Goal: Task Accomplishment & Management: Complete application form

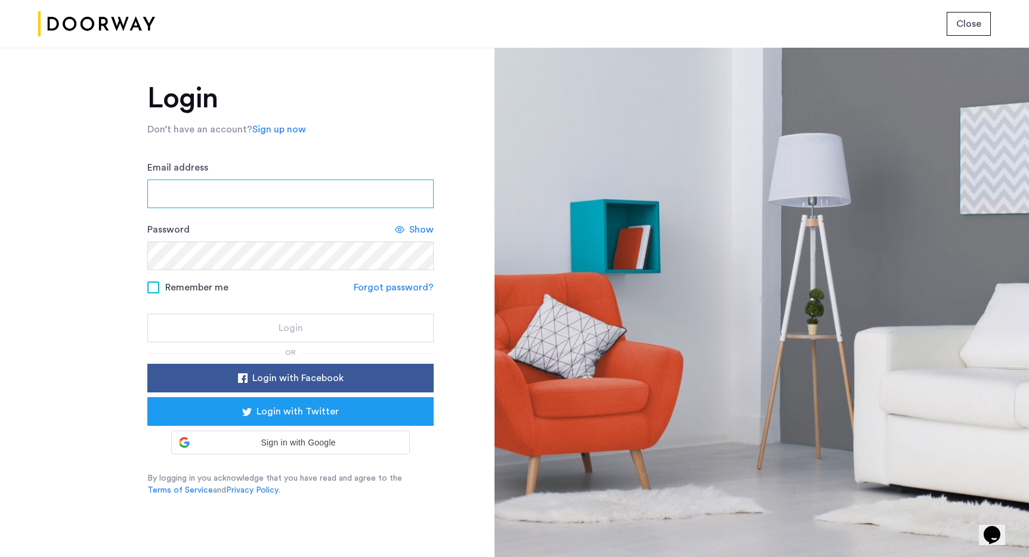
click at [246, 193] on input "Email address" at bounding box center [290, 193] width 286 height 29
type input "**********"
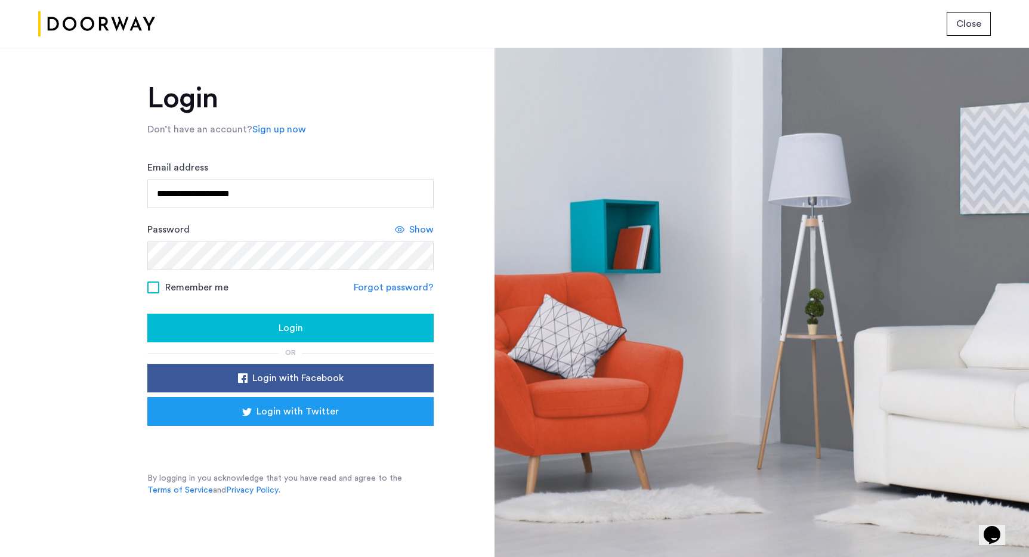
click at [160, 286] on label "Remember me" at bounding box center [187, 287] width 81 height 10
click at [179, 327] on div "Login" at bounding box center [290, 328] width 267 height 14
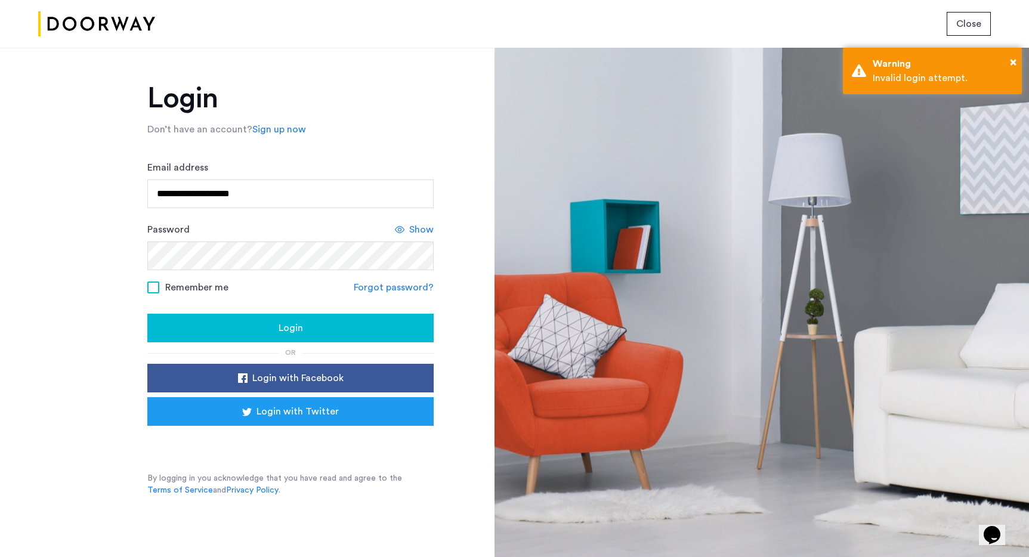
click at [224, 345] on div "**********" at bounding box center [290, 290] width 286 height 412
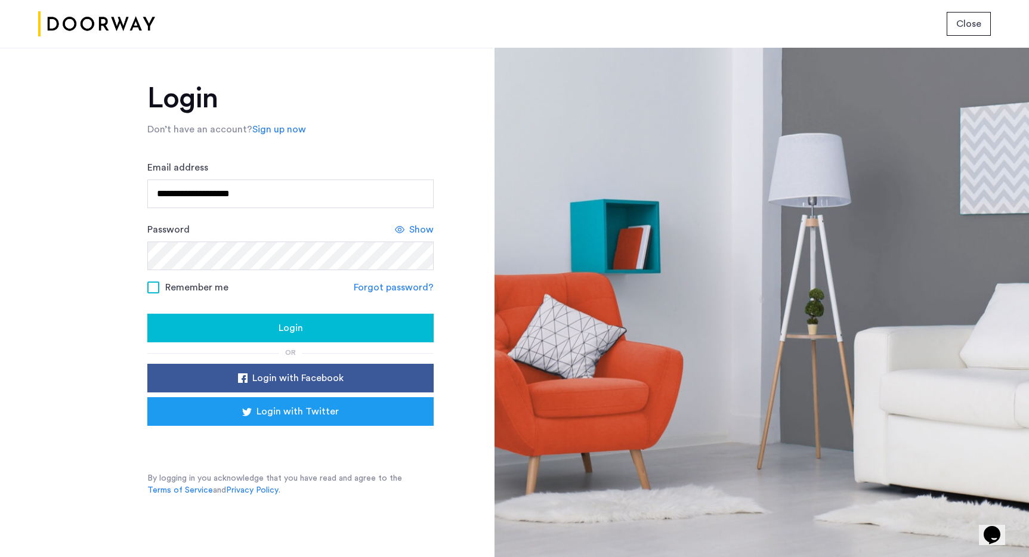
click at [224, 327] on div "Login" at bounding box center [290, 328] width 267 height 14
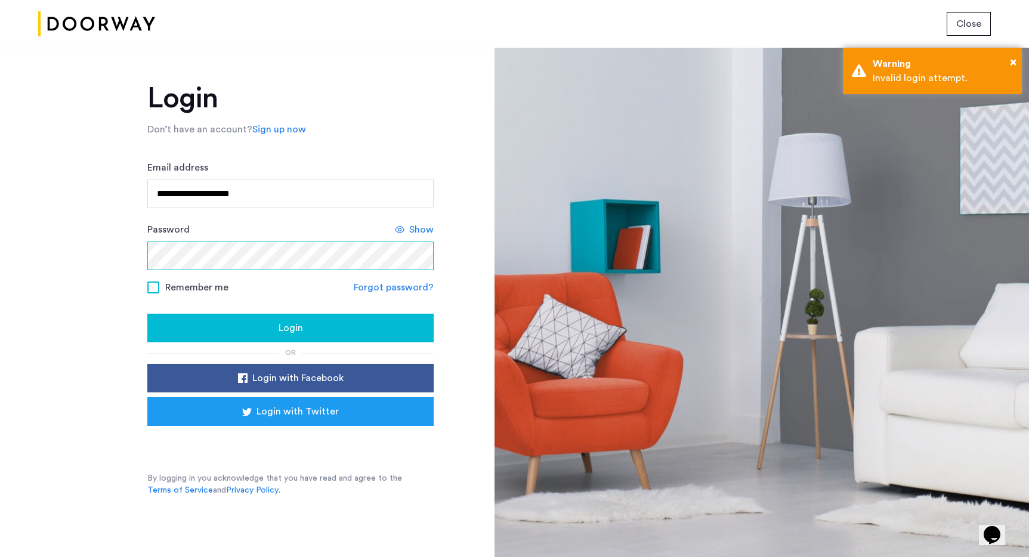
click at [0, 259] on html "**********" at bounding box center [514, 278] width 1029 height 557
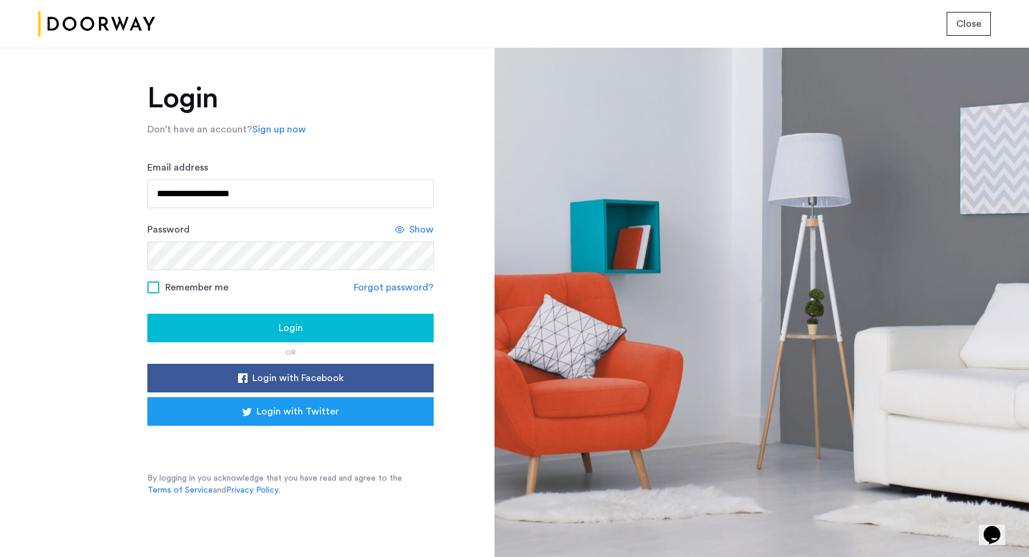
click at [219, 323] on div "Login" at bounding box center [290, 328] width 267 height 14
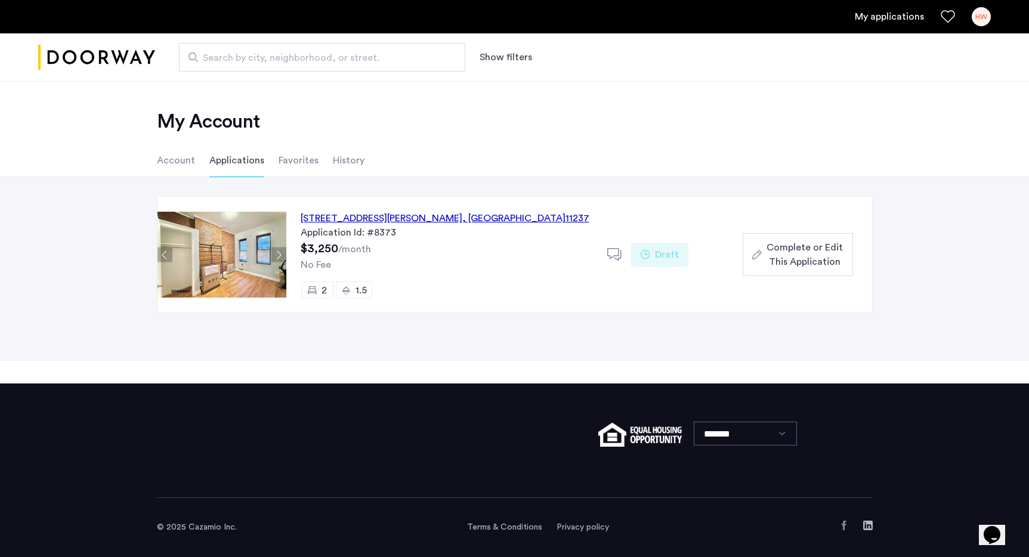
click at [812, 260] on span "Complete or Edit This Application" at bounding box center [804, 254] width 76 height 29
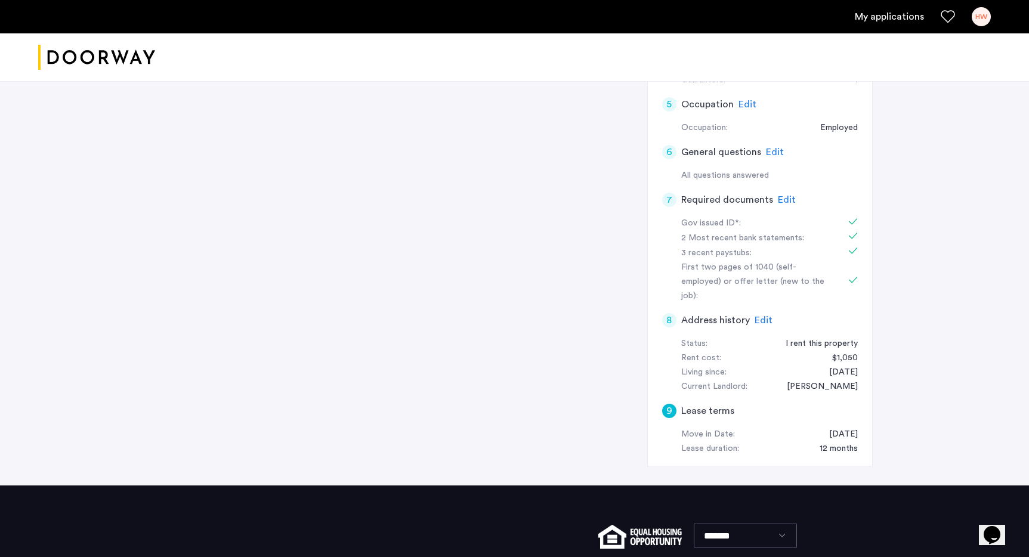
scroll to position [409, 0]
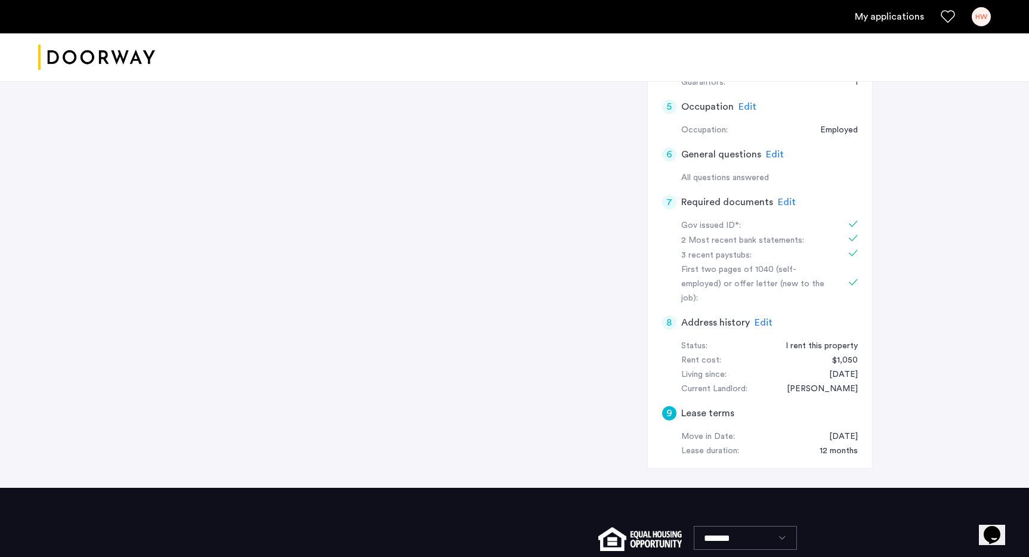
click at [704, 444] on div "Lease duration:" at bounding box center [710, 451] width 58 height 14
click at [691, 406] on h5 "Lease terms" at bounding box center [707, 413] width 53 height 14
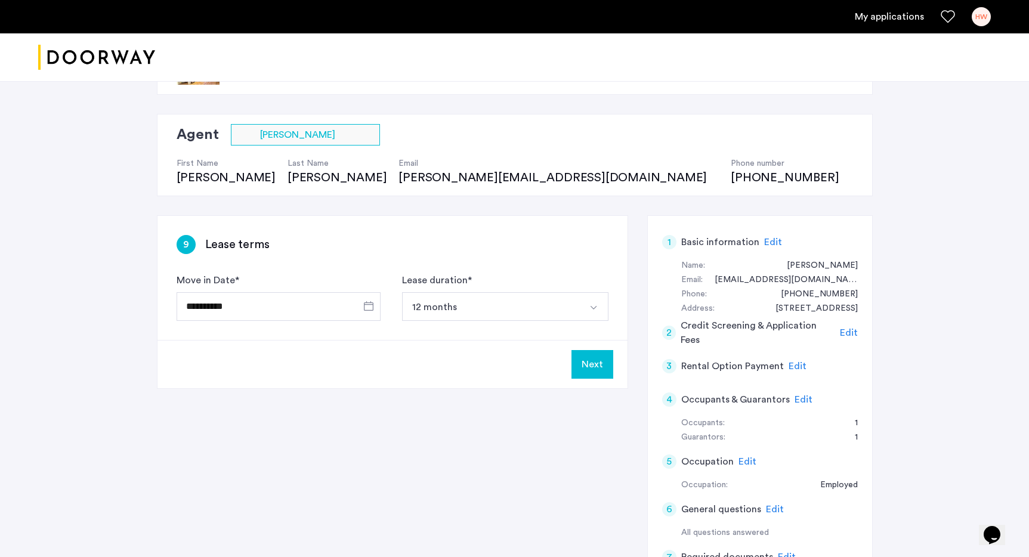
scroll to position [52, 0]
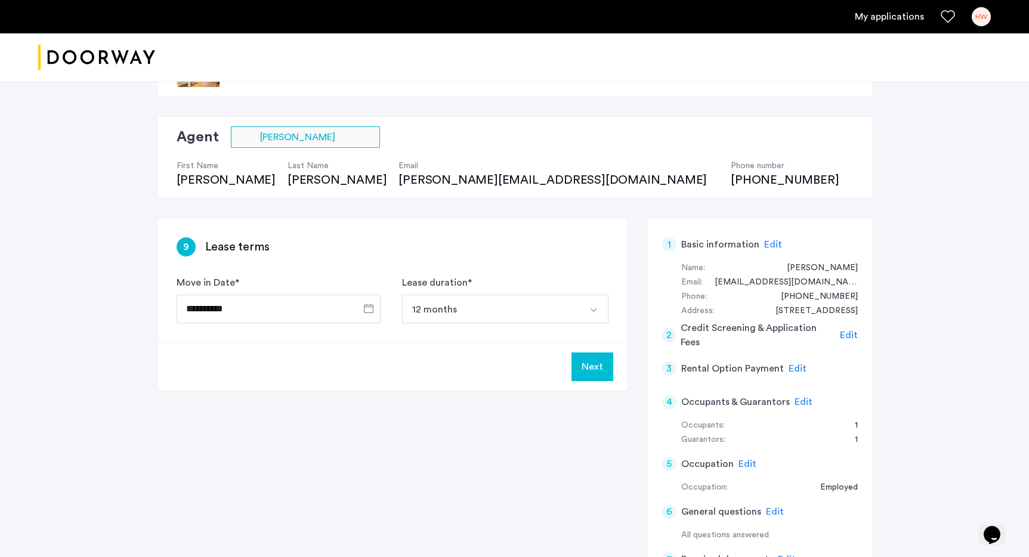
click at [603, 369] on button "Next" at bounding box center [592, 366] width 42 height 29
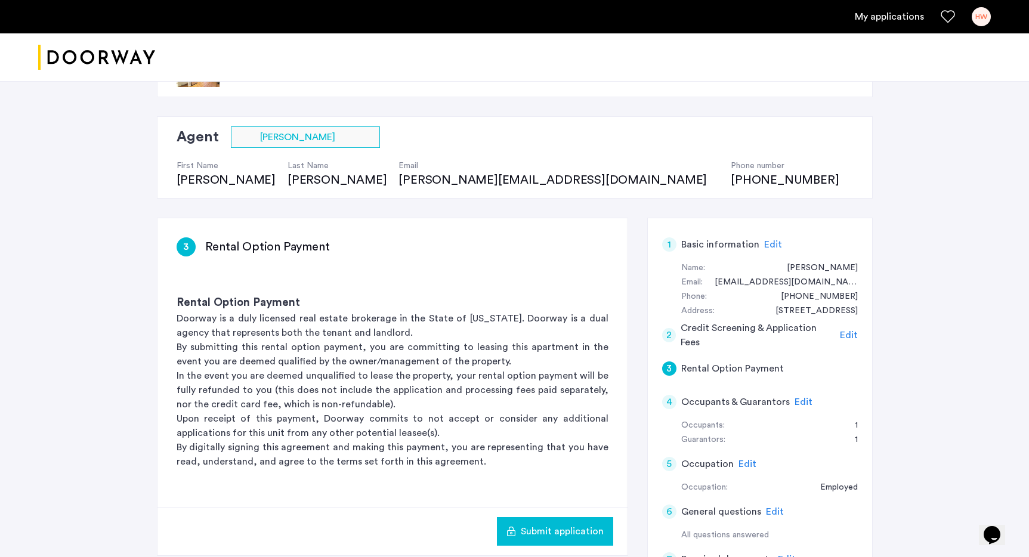
scroll to position [0, 0]
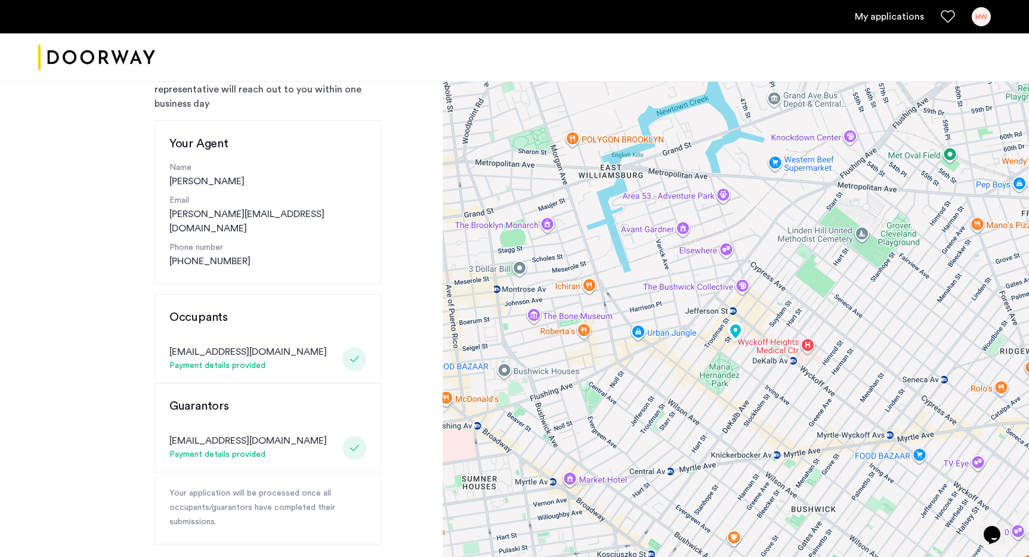
scroll to position [88, 0]
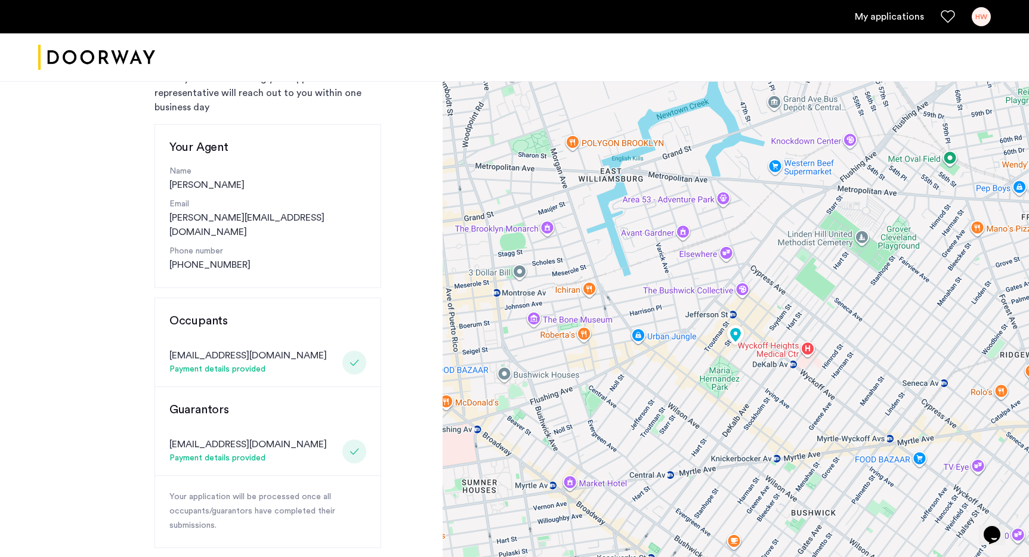
click at [221, 363] on div "Payment details provided" at bounding box center [247, 370] width 157 height 14
click at [348, 351] on div at bounding box center [354, 363] width 24 height 24
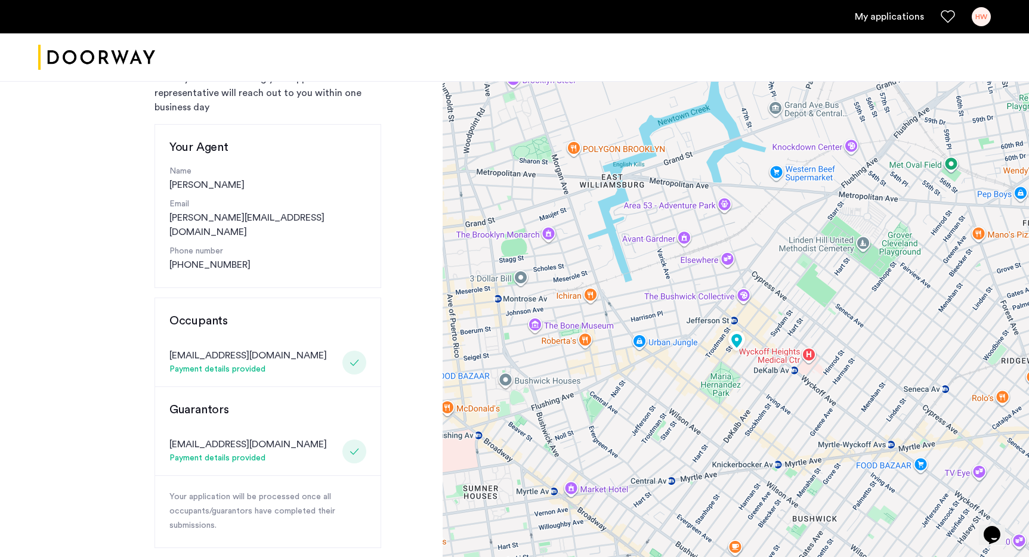
drag, startPoint x: 732, startPoint y: 351, endPoint x: 734, endPoint y: 360, distance: 8.4
click at [734, 360] on div at bounding box center [735, 351] width 586 height 716
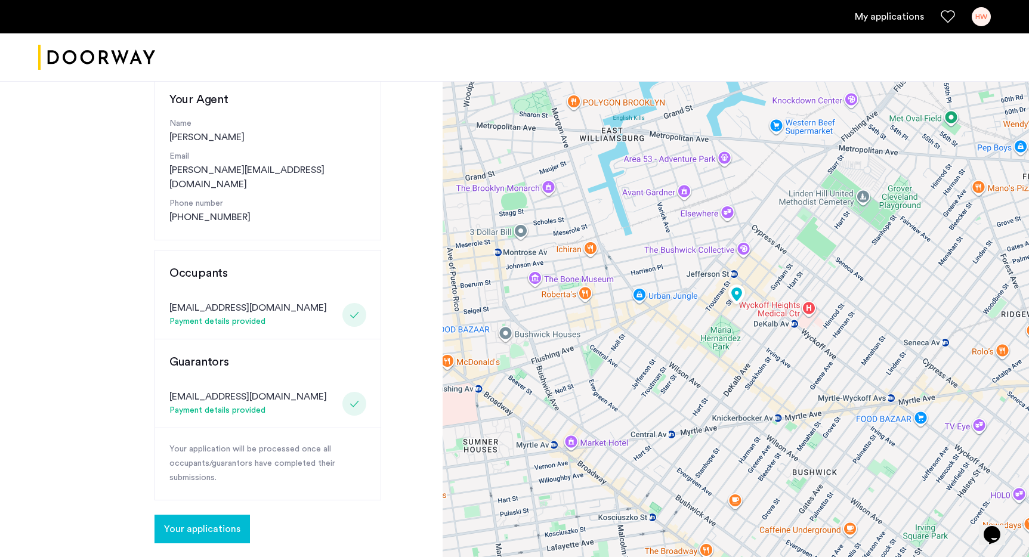
scroll to position [239, 0]
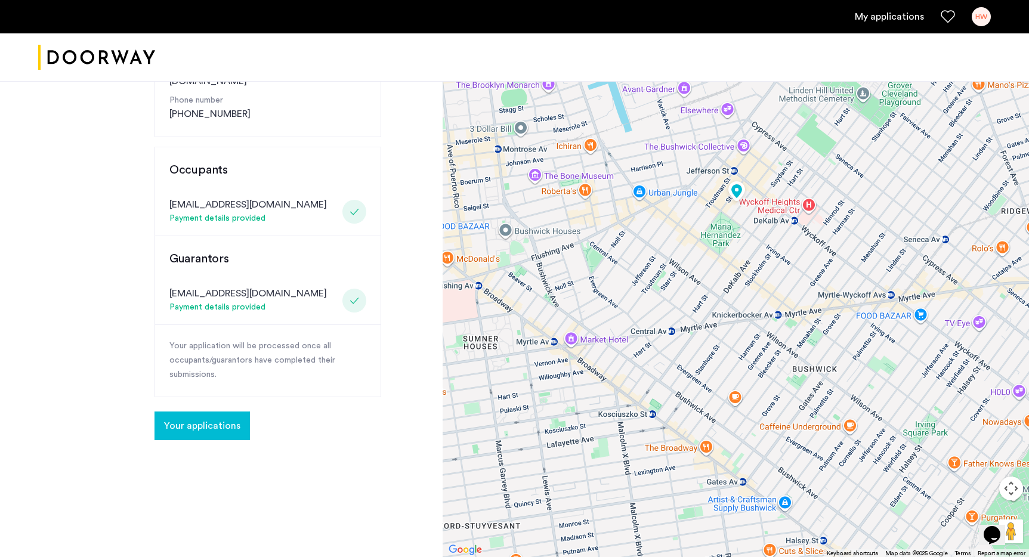
click at [200, 419] on span "Your applications" at bounding box center [202, 426] width 76 height 14
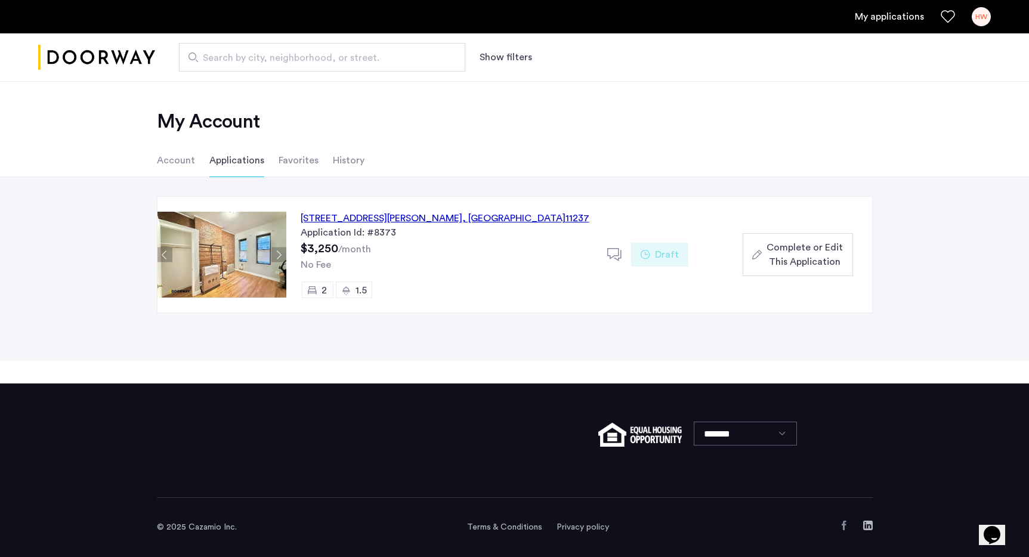
click at [422, 258] on div "No Fee" at bounding box center [447, 265] width 292 height 14
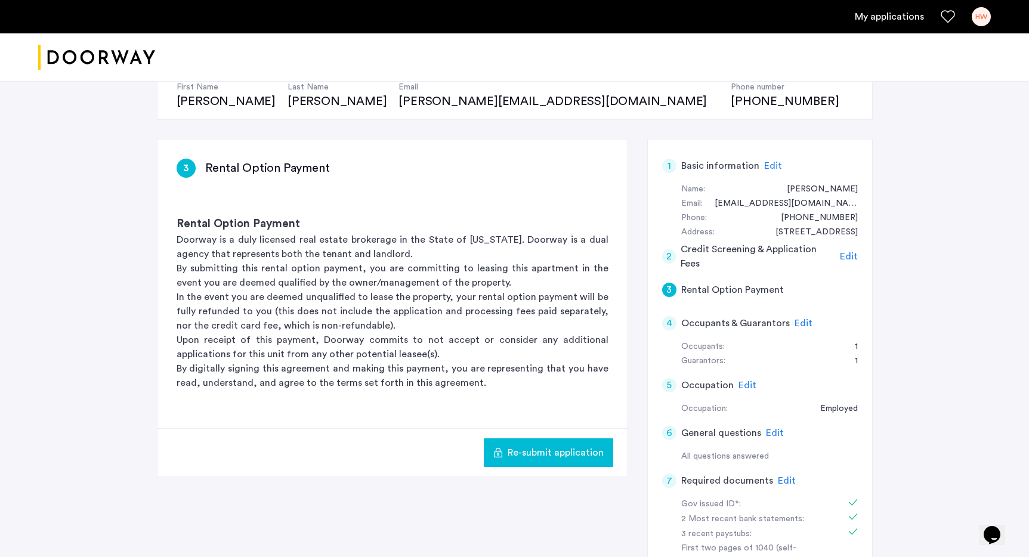
scroll to position [130, 0]
click at [708, 289] on h5 "Rental Option Payment" at bounding box center [732, 290] width 103 height 14
click at [663, 288] on div "3" at bounding box center [669, 290] width 14 height 14
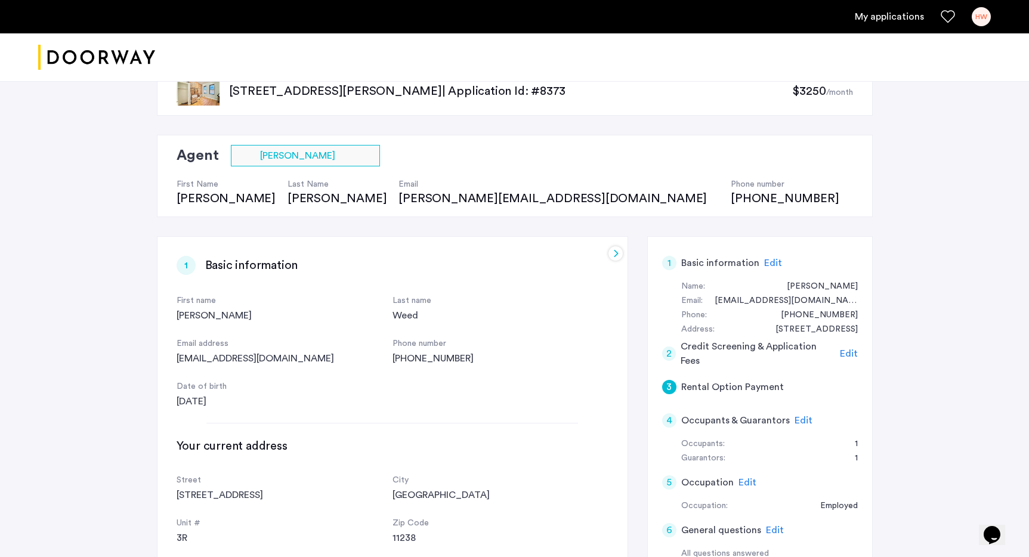
scroll to position [0, 0]
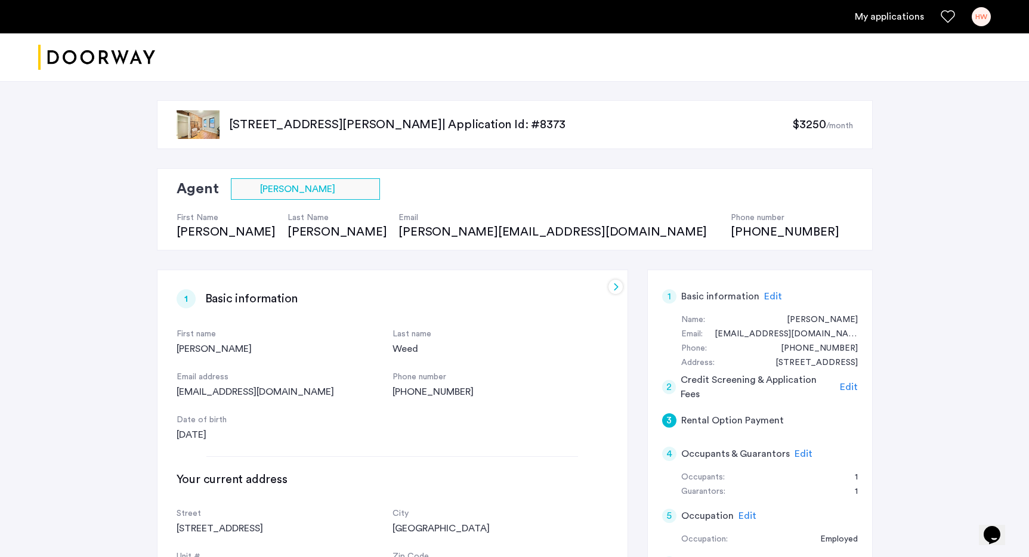
click at [398, 235] on div "[PERSON_NAME][EMAIL_ADDRESS][DOMAIN_NAME]" at bounding box center [558, 232] width 320 height 17
click at [463, 188] on div "Agent Select agent × Sebastian Tejeda" at bounding box center [514, 188] width 674 height 21
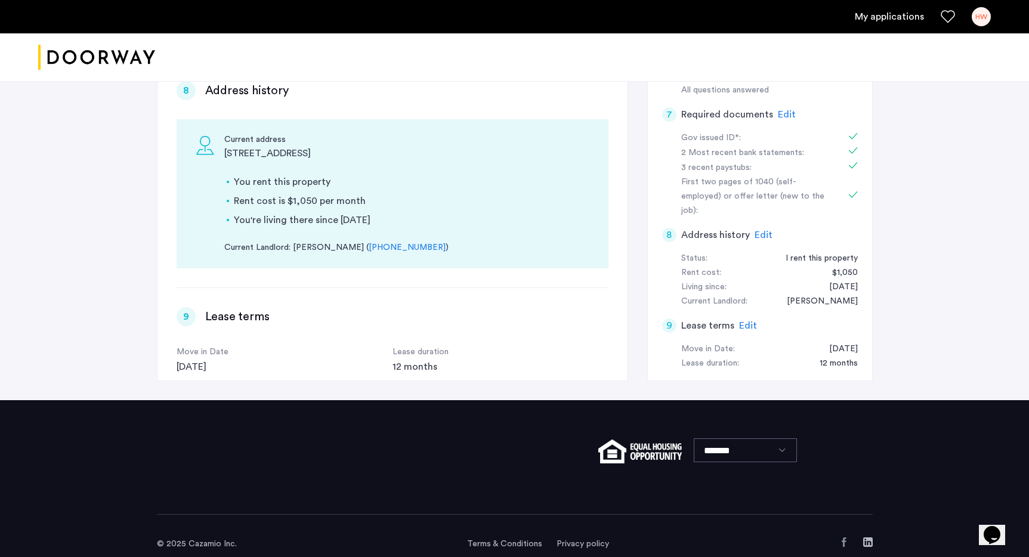
scroll to position [1369, 0]
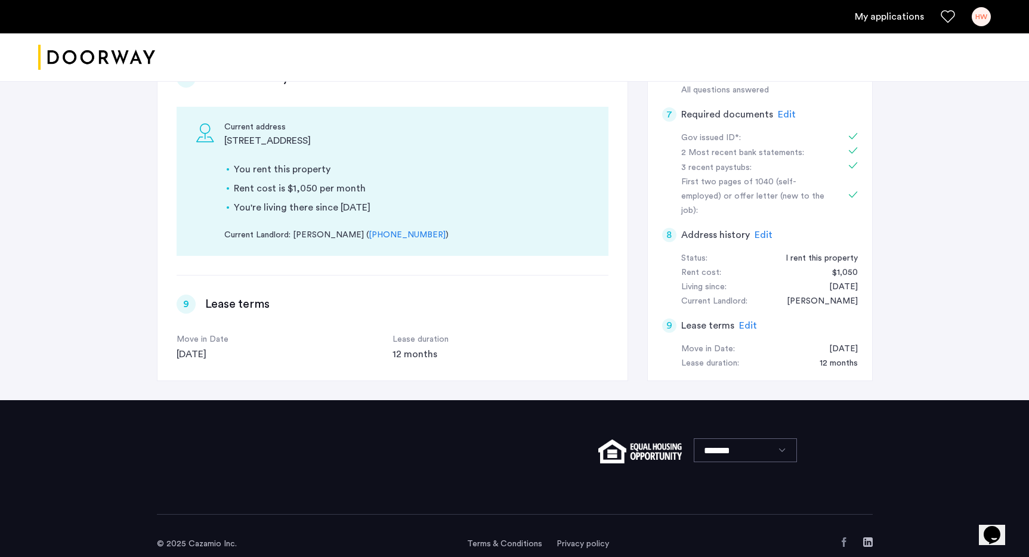
click at [382, 229] on link "+115 (12) 565-1484" at bounding box center [407, 235] width 77 height 13
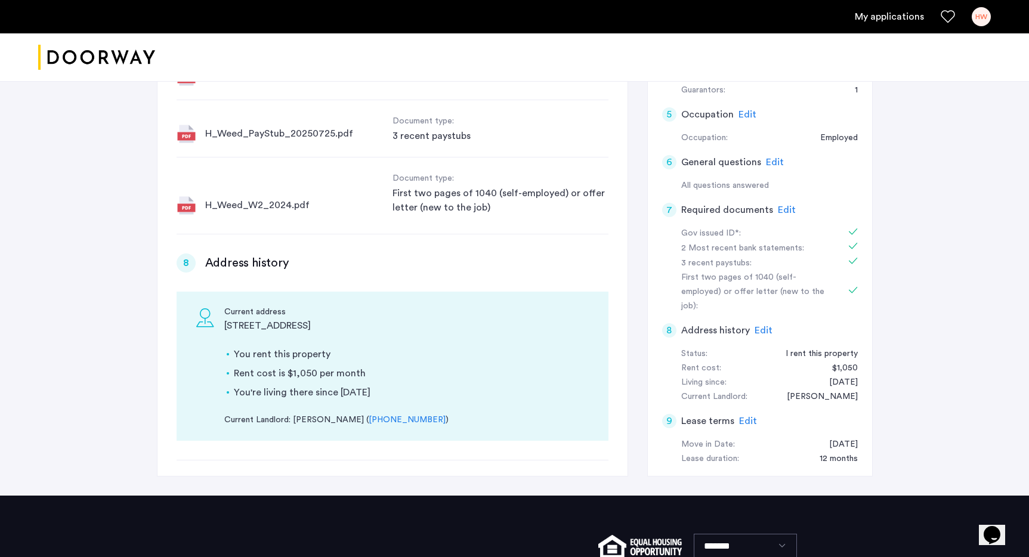
scroll to position [397, 0]
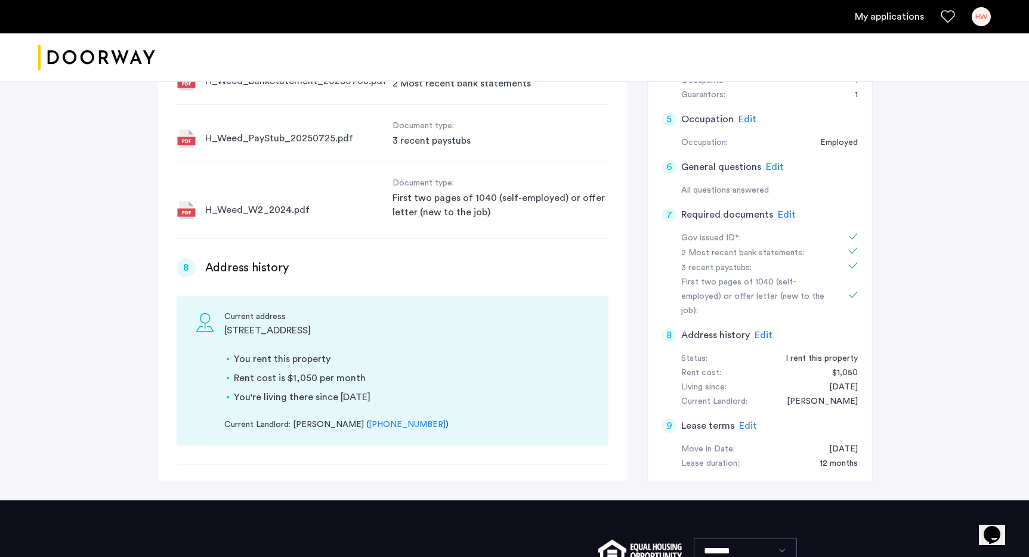
click at [766, 330] on span "Edit" at bounding box center [763, 335] width 18 height 10
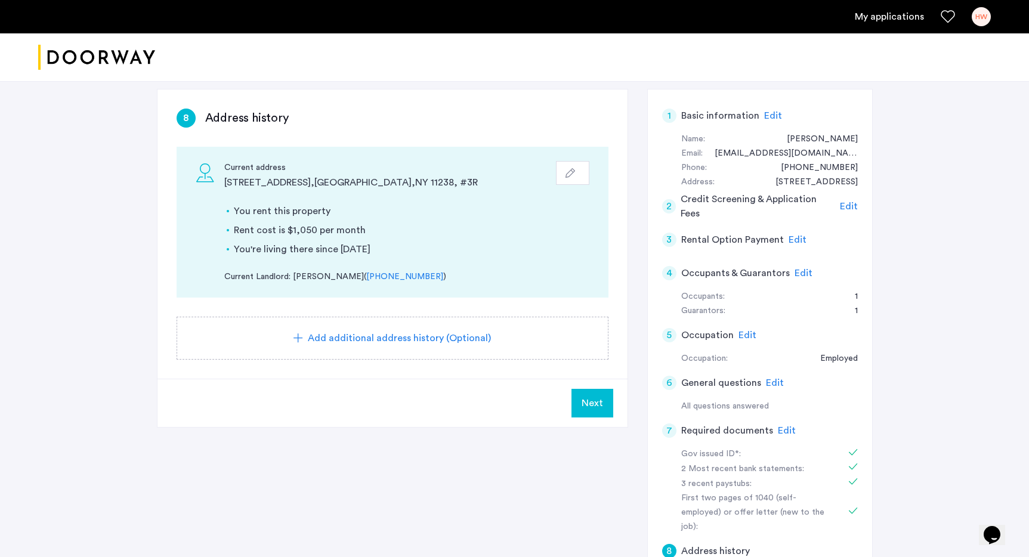
scroll to position [168, 0]
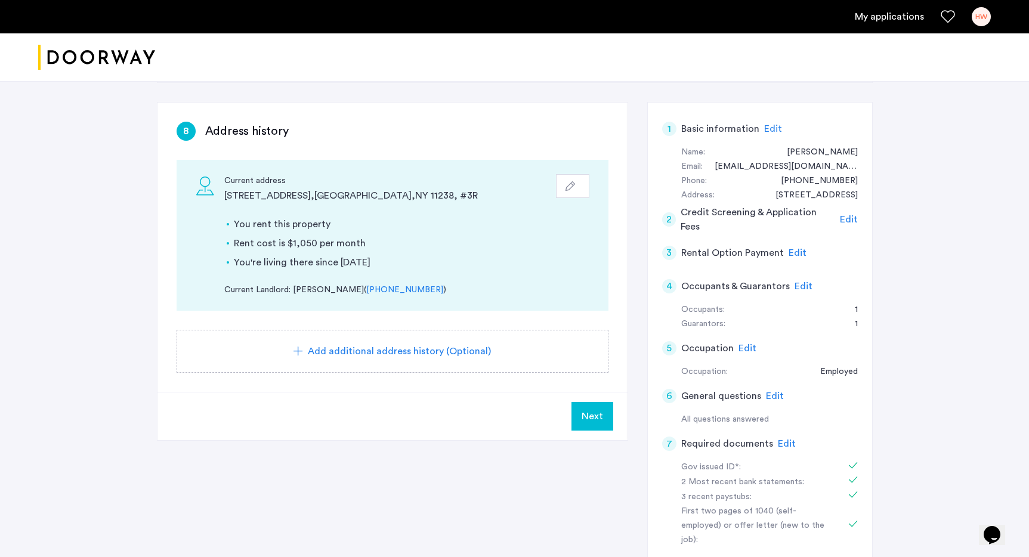
click at [572, 184] on icon "button" at bounding box center [570, 186] width 10 height 10
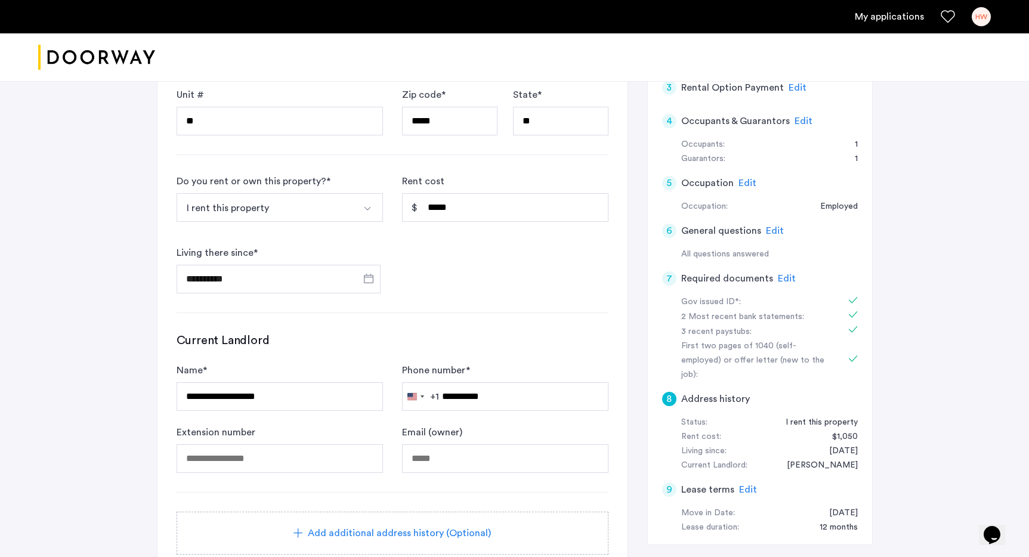
scroll to position [333, 0]
drag, startPoint x: 441, startPoint y: 397, endPoint x: 425, endPoint y: 396, distance: 16.1
click at [426, 397] on div "United States +1 +1 244 results found Afghanistan +93 Åland Islands +358 Albani…" at bounding box center [505, 396] width 206 height 29
click at [521, 345] on h3 "Current Landlord" at bounding box center [393, 340] width 432 height 17
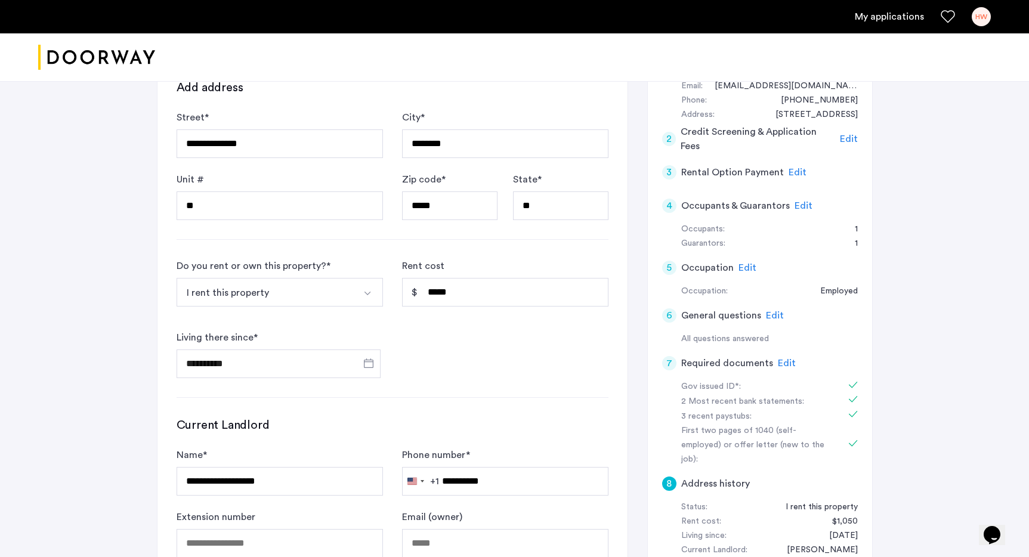
scroll to position [591, 0]
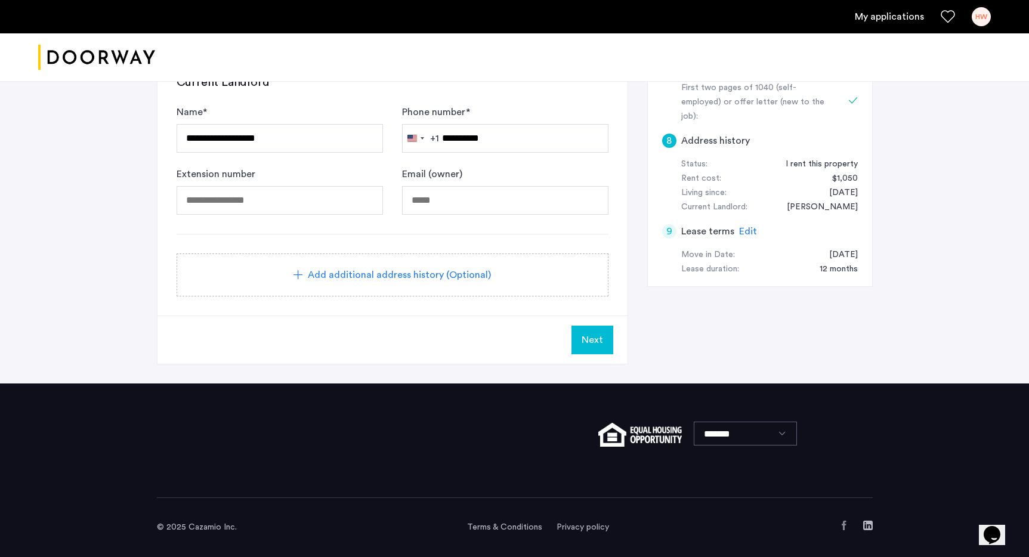
click at [581, 345] on span "Next" at bounding box center [591, 340] width 21 height 14
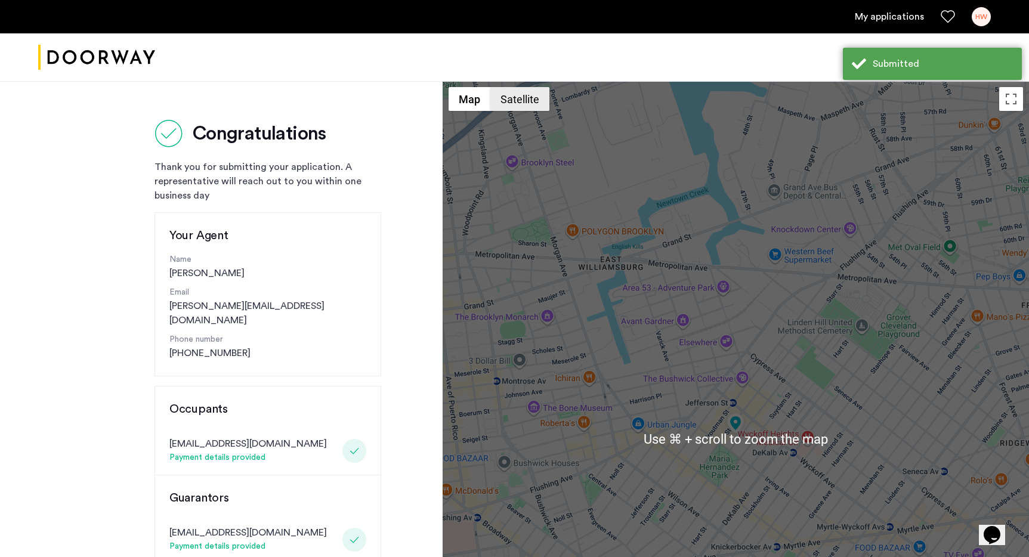
click at [507, 97] on button "Satellite" at bounding box center [519, 99] width 59 height 24
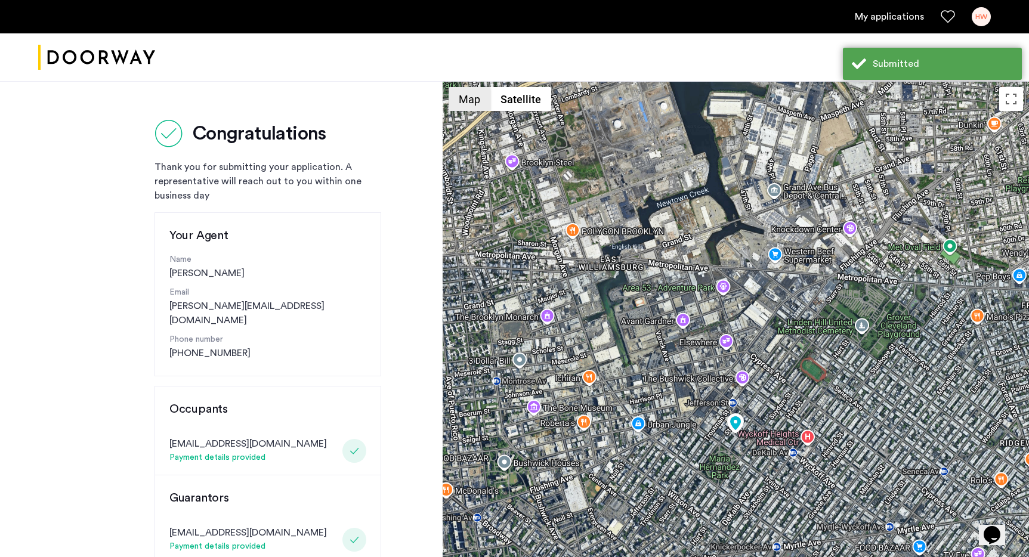
click at [479, 102] on button "Map" at bounding box center [469, 99] width 42 height 24
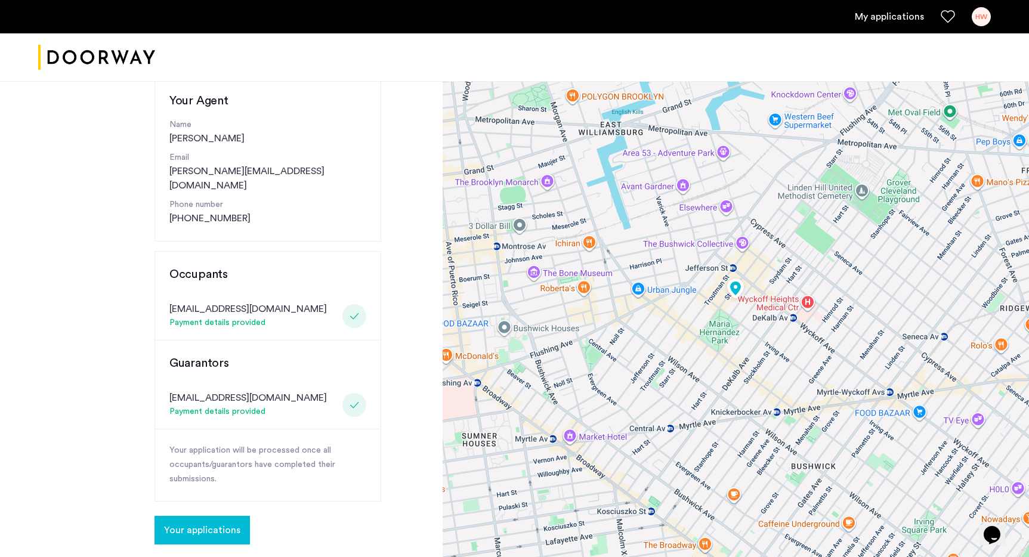
scroll to position [206, 0]
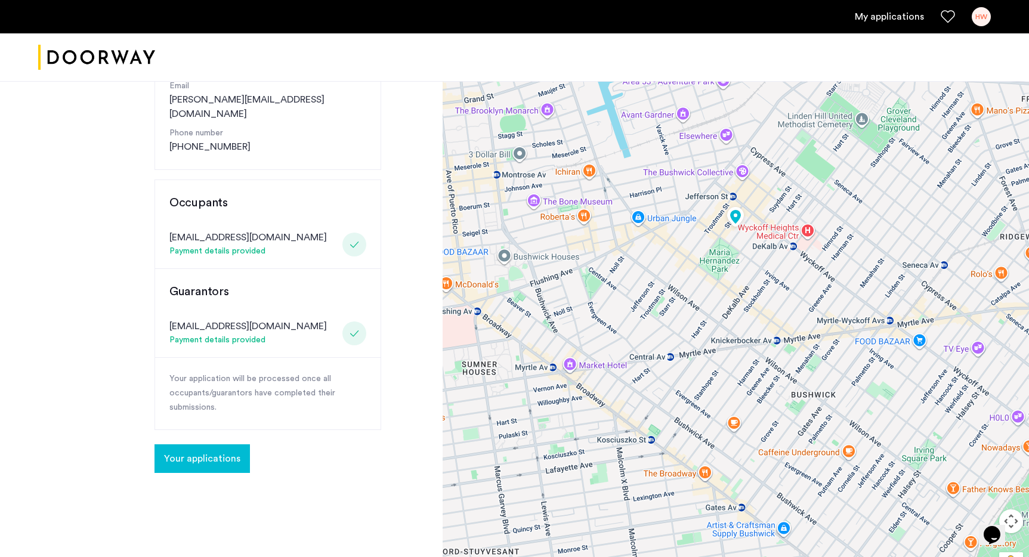
click at [199, 451] on span "Your applications" at bounding box center [202, 458] width 76 height 14
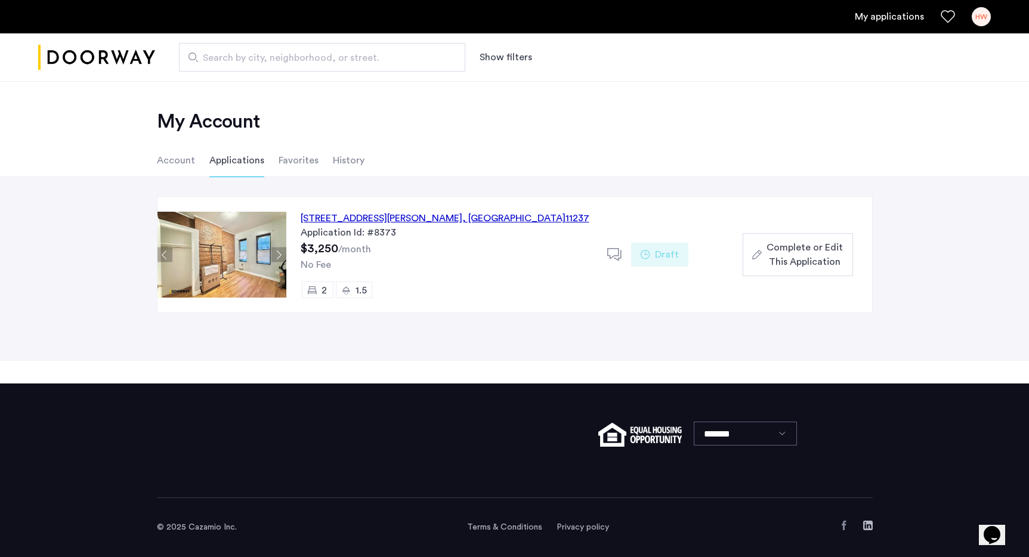
click at [335, 216] on div "1245 Willoughby Avenue, Unit 3L, Brooklyn , NY 11237" at bounding box center [445, 218] width 289 height 14
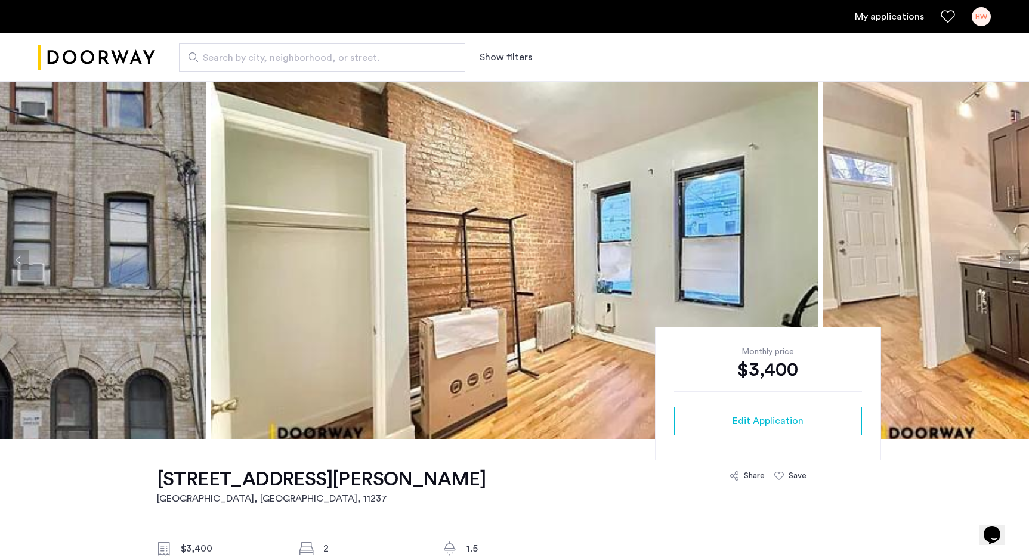
click at [880, 15] on link "My applications" at bounding box center [889, 17] width 69 height 14
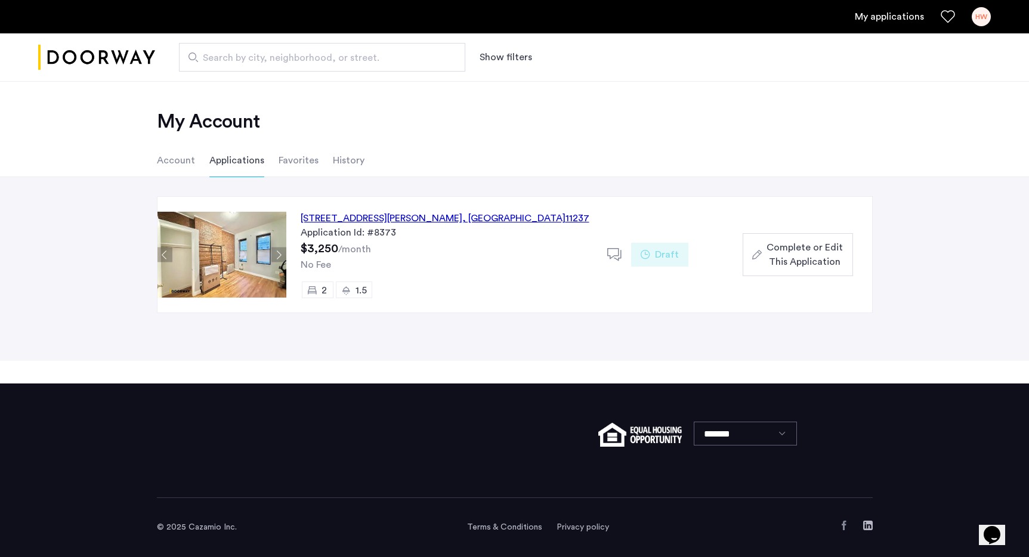
click at [652, 261] on div "Draft" at bounding box center [659, 255] width 57 height 24
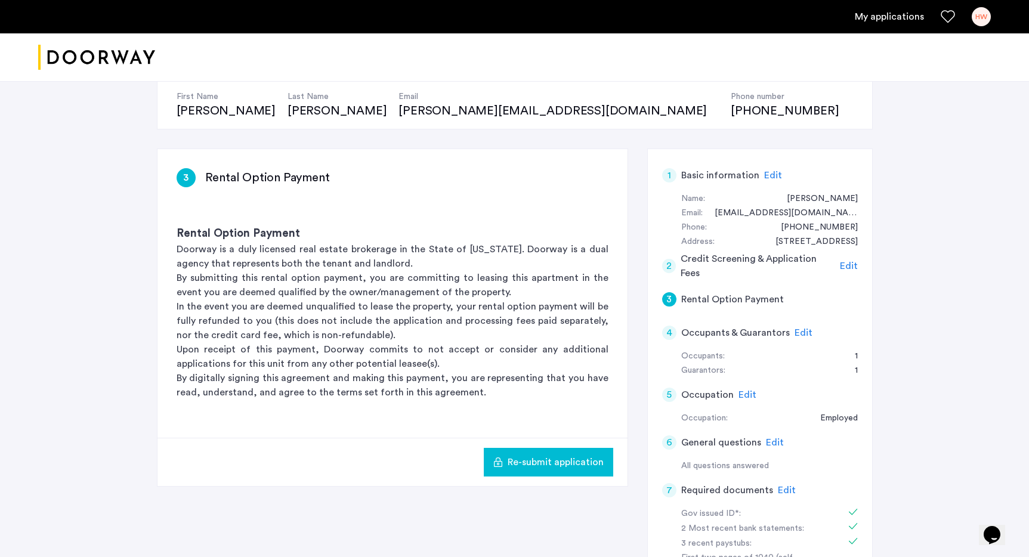
scroll to position [113, 0]
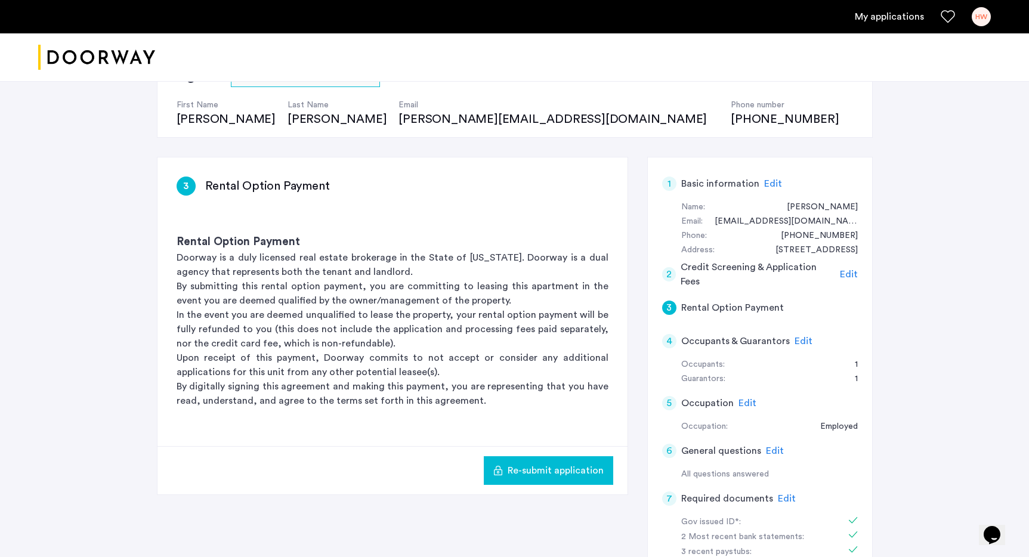
click at [383, 372] on p "Upon receipt of this payment, Doorway commits to not accept or consider any add…" at bounding box center [393, 365] width 432 height 29
click at [510, 472] on span "Re-submit application" at bounding box center [555, 470] width 96 height 14
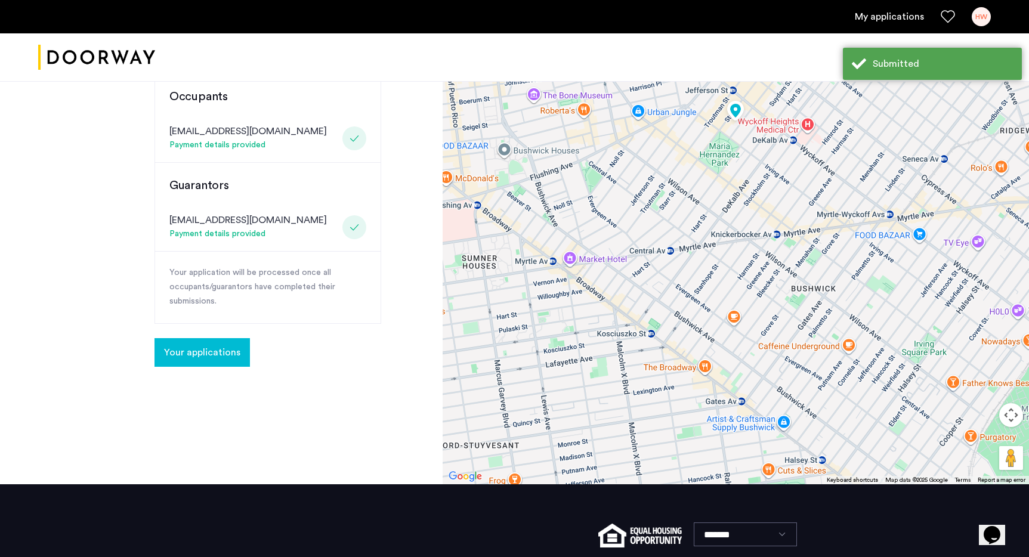
scroll to position [318, 0]
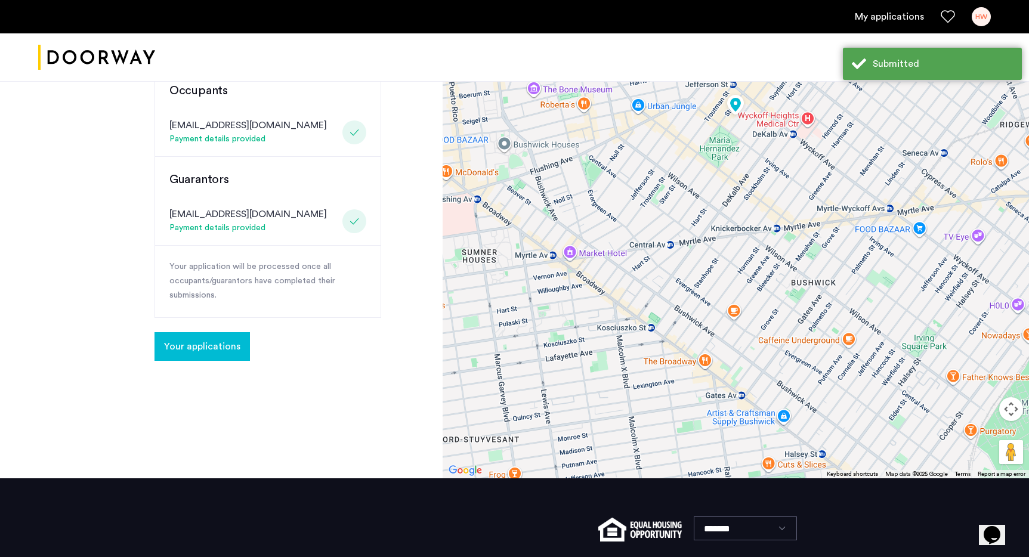
click at [215, 339] on span "Your applications" at bounding box center [202, 346] width 76 height 14
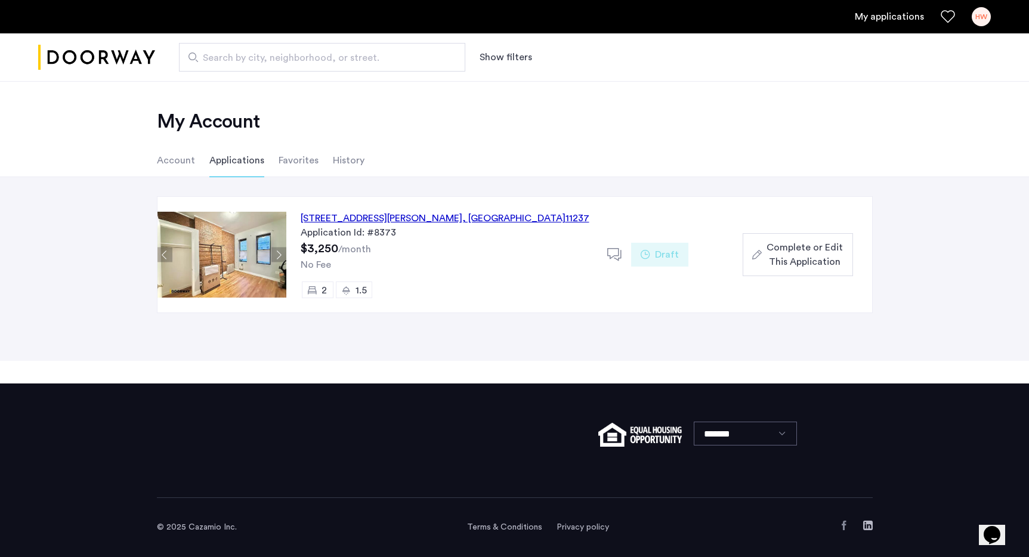
click at [261, 267] on img at bounding box center [221, 255] width 129 height 86
click at [781, 239] on button "Complete or Edit This Application" at bounding box center [797, 254] width 110 height 43
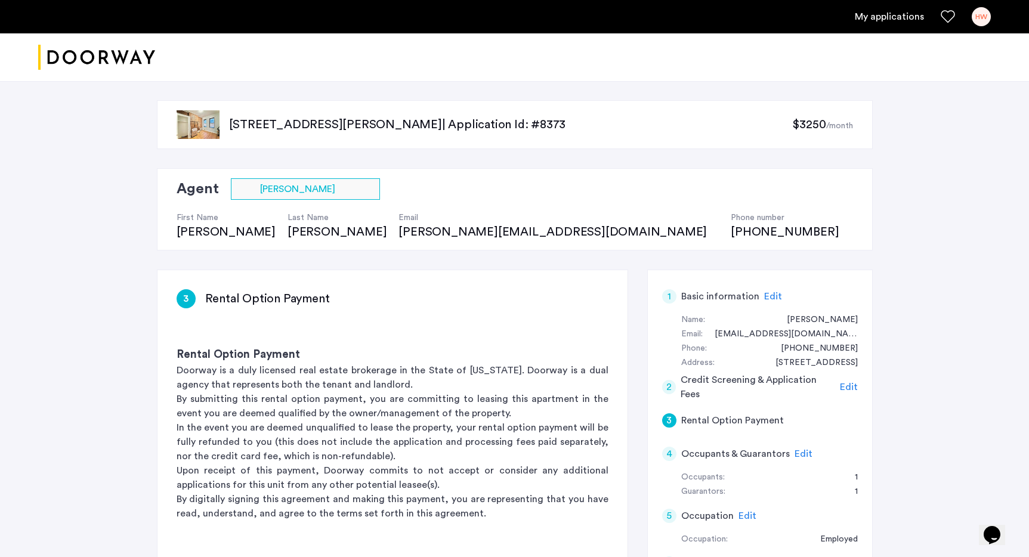
click at [663, 416] on div "3" at bounding box center [669, 420] width 14 height 14
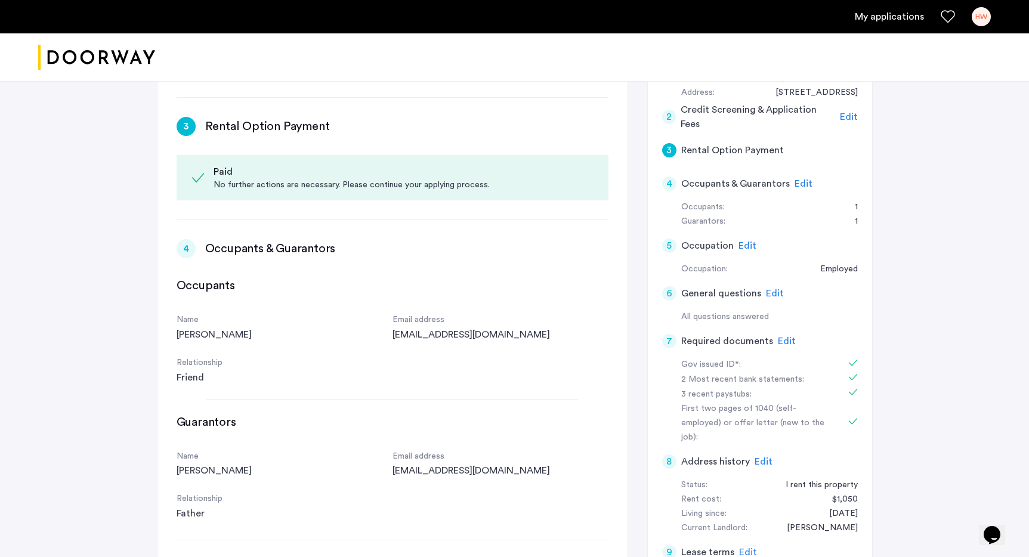
scroll to position [176, 0]
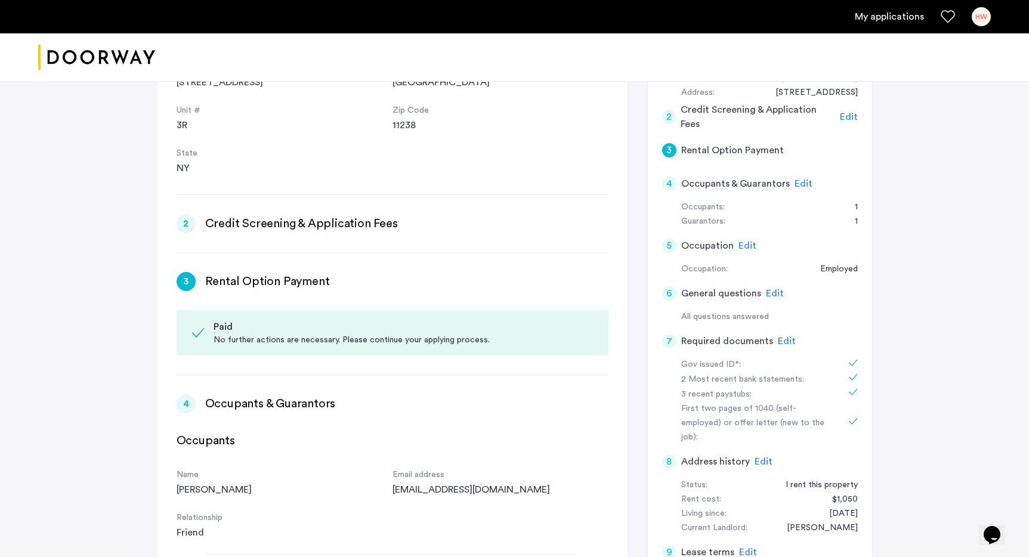
click at [274, 341] on div "No further actions are necessary. Please continue your applying process." at bounding box center [402, 340] width 379 height 12
click at [233, 320] on div "Paid" at bounding box center [402, 327] width 379 height 14
click at [221, 284] on h3 "Rental Option Payment" at bounding box center [267, 281] width 125 height 17
click at [190, 281] on div "3" at bounding box center [186, 281] width 19 height 19
click at [232, 339] on div "No further actions are necessary. Please continue your applying process." at bounding box center [402, 340] width 379 height 12
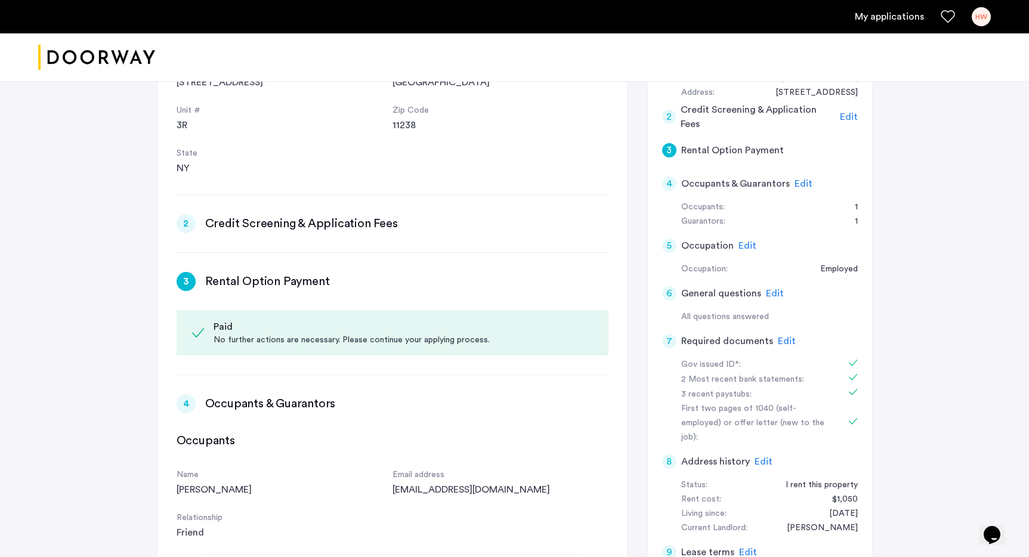
click at [266, 325] on div "Paid" at bounding box center [402, 327] width 379 height 14
click at [277, 352] on div "Paid No further actions are necessary. Please continue your applying process." at bounding box center [393, 332] width 432 height 45
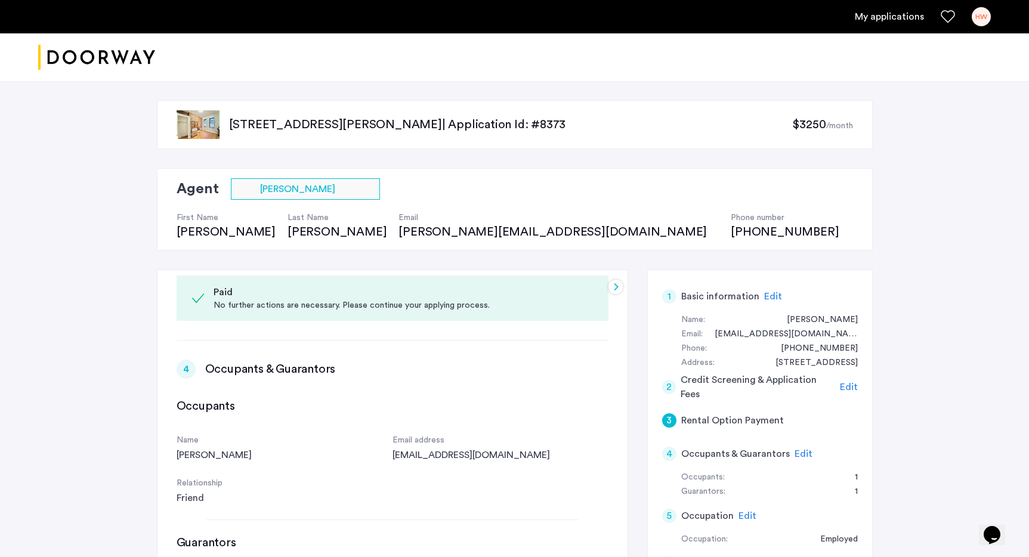
scroll to position [455, 0]
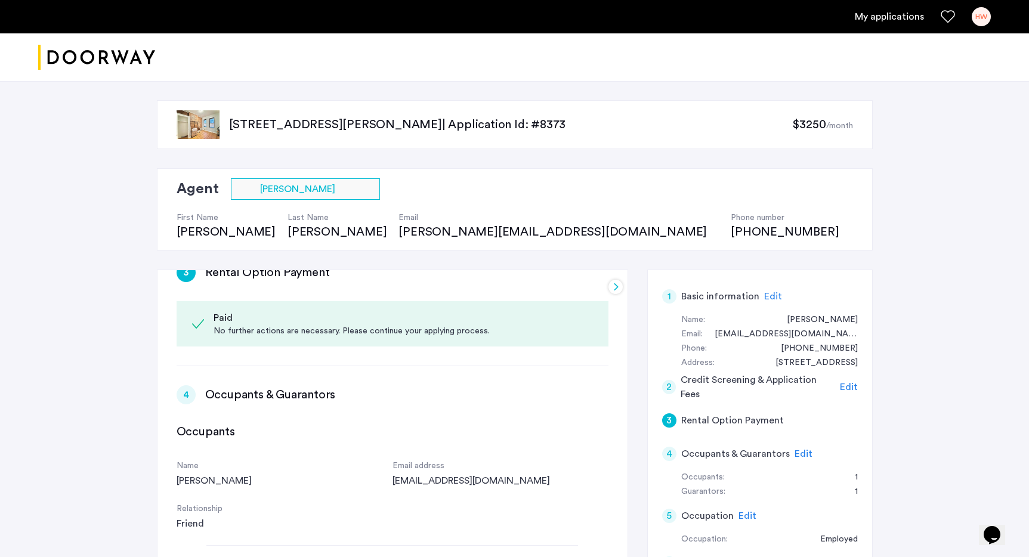
click at [263, 325] on div "No further actions are necessary. Please continue your applying process." at bounding box center [402, 331] width 379 height 12
click at [262, 329] on div "No further actions are necessary. Please continue your applying process." at bounding box center [402, 331] width 379 height 12
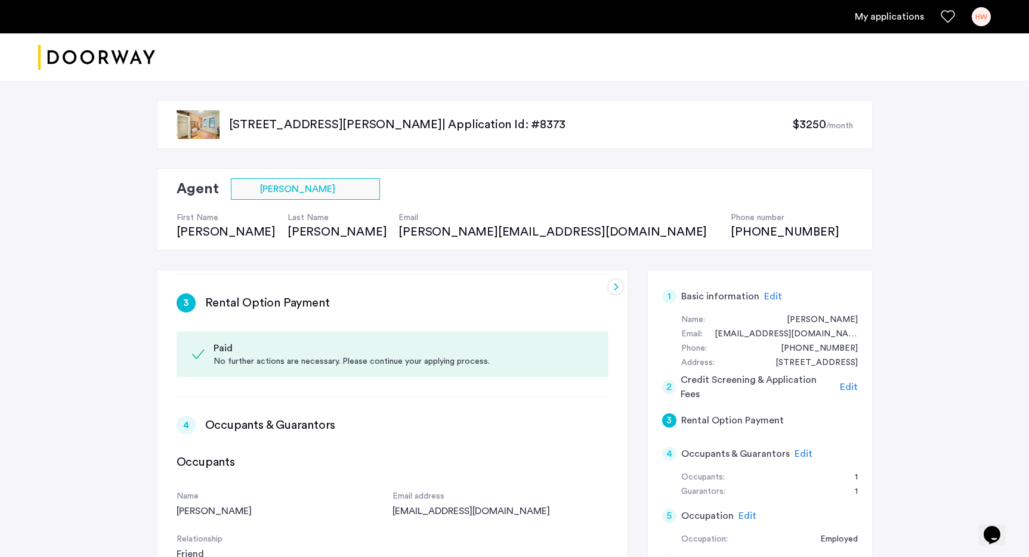
scroll to position [431, 0]
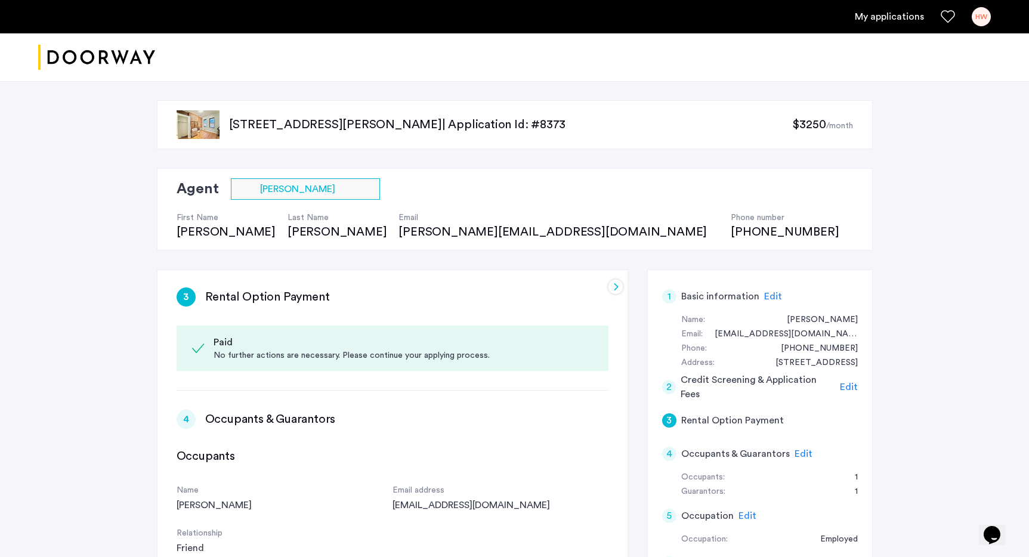
click at [612, 280] on div at bounding box center [615, 287] width 14 height 14
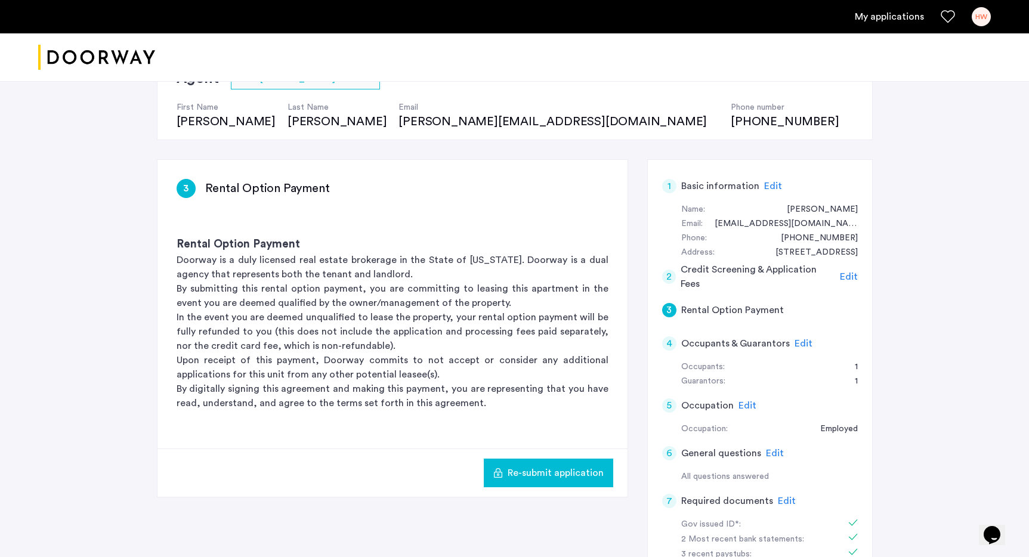
scroll to position [228, 0]
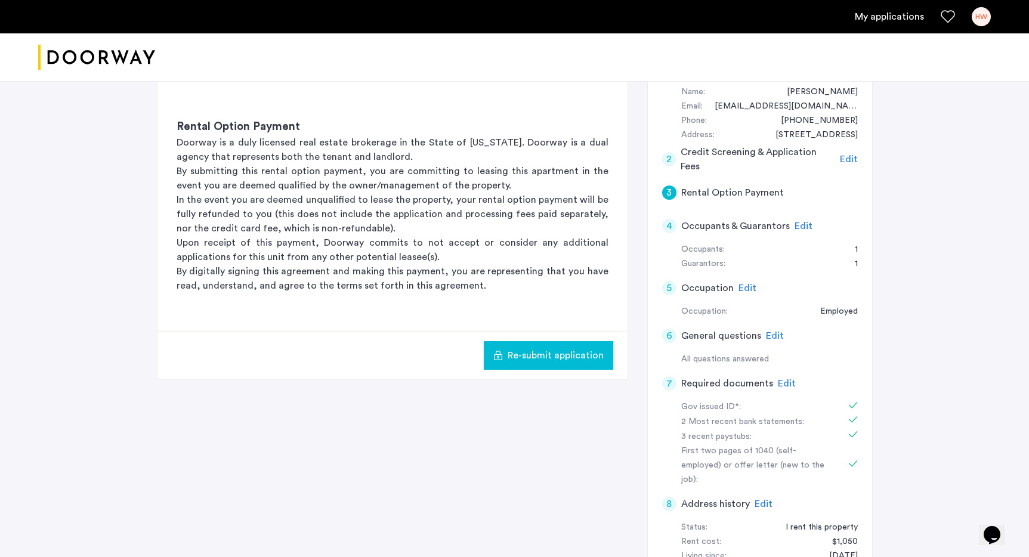
click at [474, 230] on p "In the event you are deemed unqualified to lease the property, your rental opti…" at bounding box center [393, 214] width 432 height 43
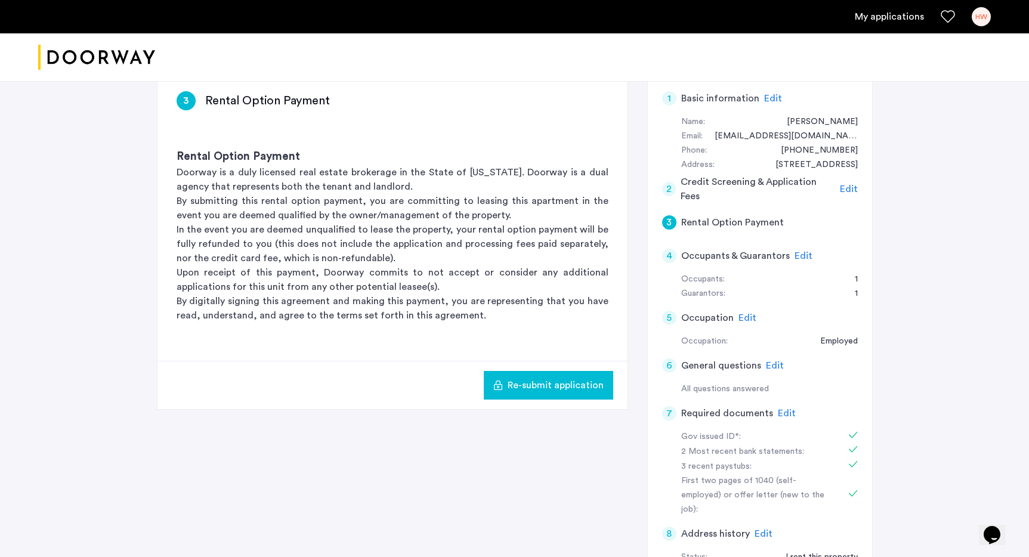
scroll to position [196, 0]
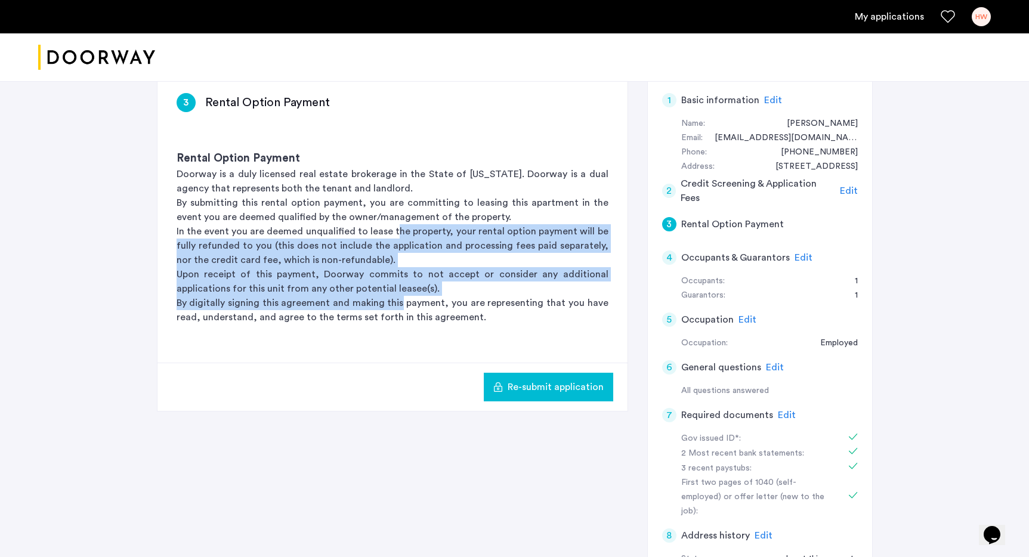
drag, startPoint x: 398, startPoint y: 234, endPoint x: 403, endPoint y: 308, distance: 74.1
click at [403, 308] on div "Rental Option Payment Doorway is a duly licensed real estate brokerage in the S…" at bounding box center [392, 237] width 470 height 212
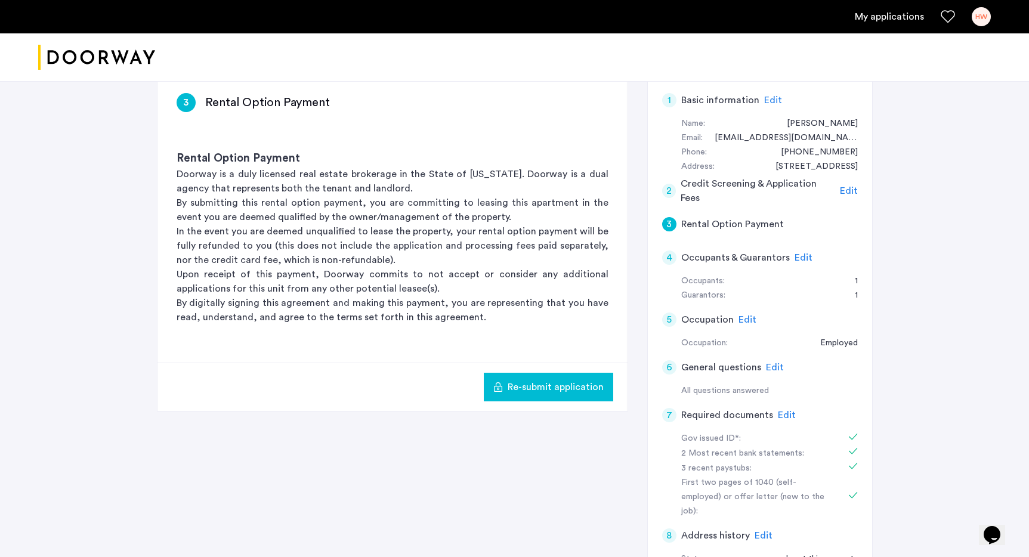
click at [782, 234] on div "3 Rental Option Payment" at bounding box center [760, 224] width 196 height 33
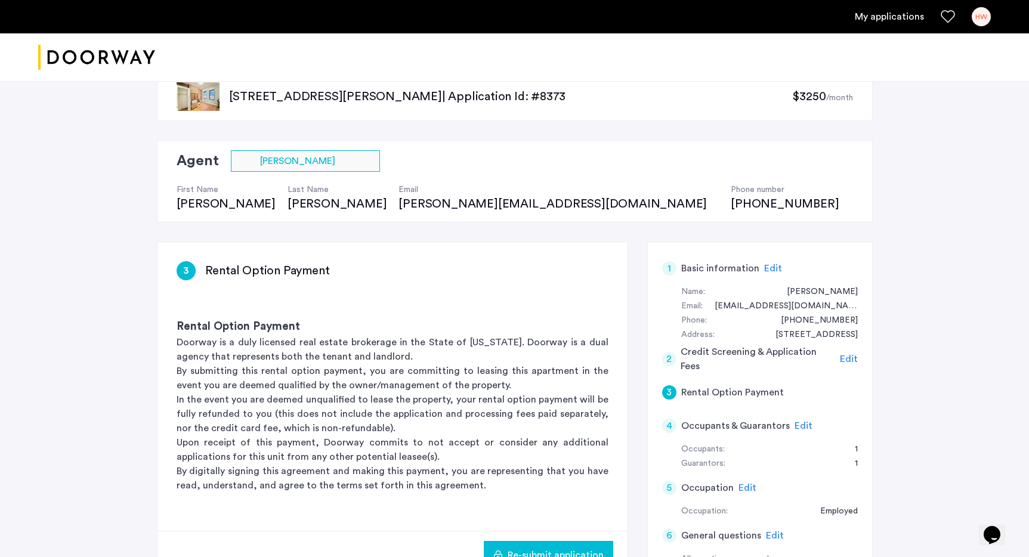
scroll to position [0, 0]
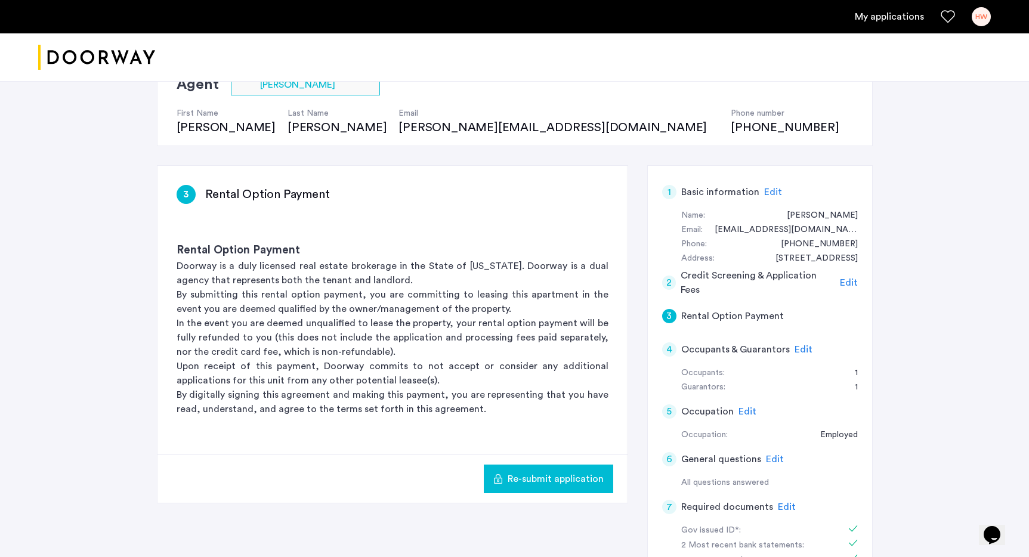
scroll to position [101, 0]
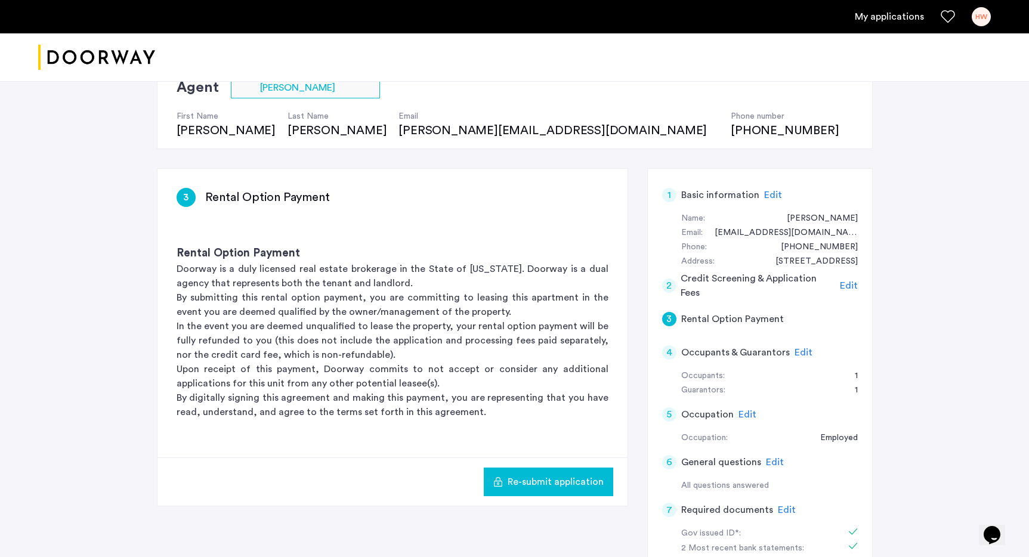
click at [532, 517] on div "3 Rental Option Payment Rental Option Payment Doorway is a duly licensed real e…" at bounding box center [515, 481] width 716 height 627
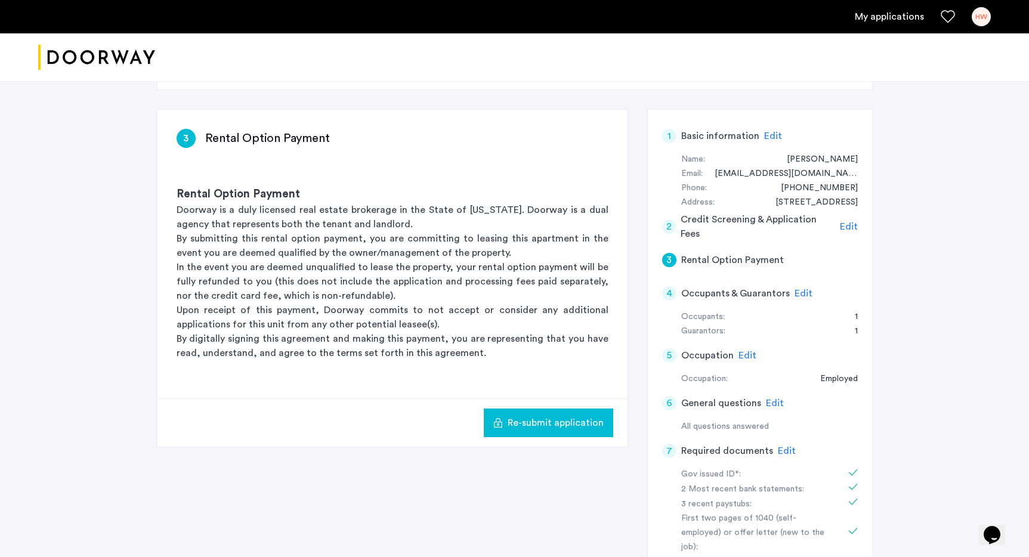
scroll to position [163, 0]
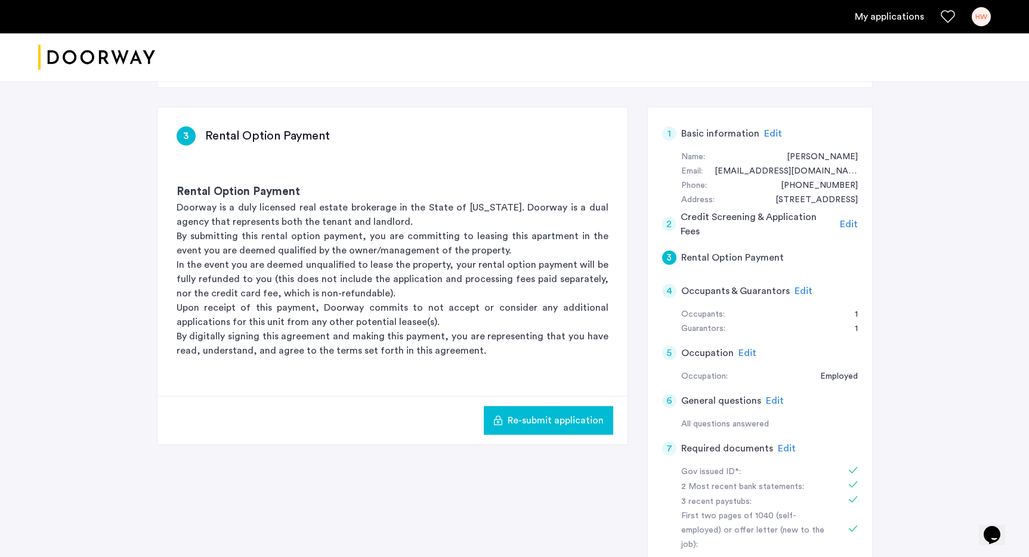
click at [797, 293] on span "Edit" at bounding box center [803, 291] width 18 height 10
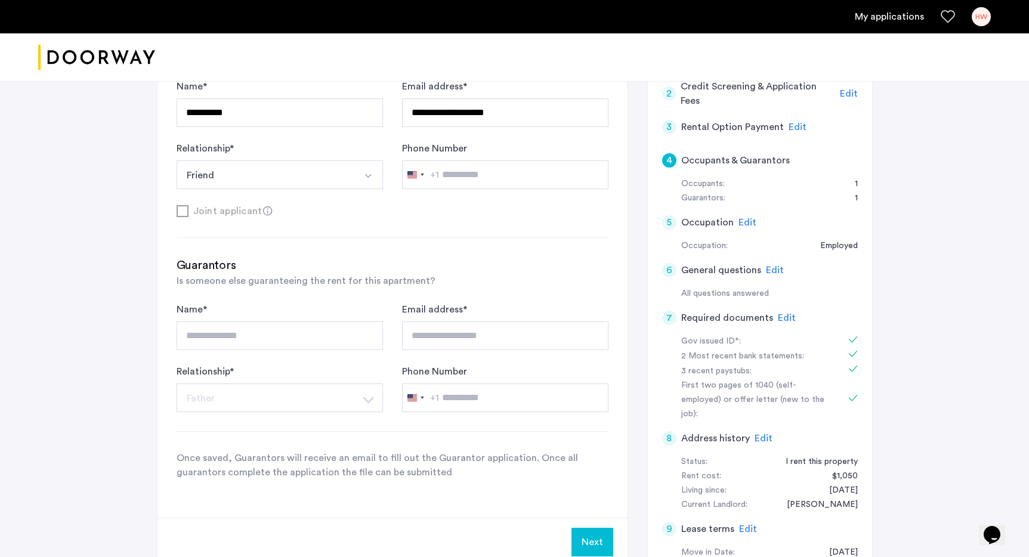
scroll to position [294, 0]
click at [263, 210] on icon at bounding box center [268, 211] width 10 height 10
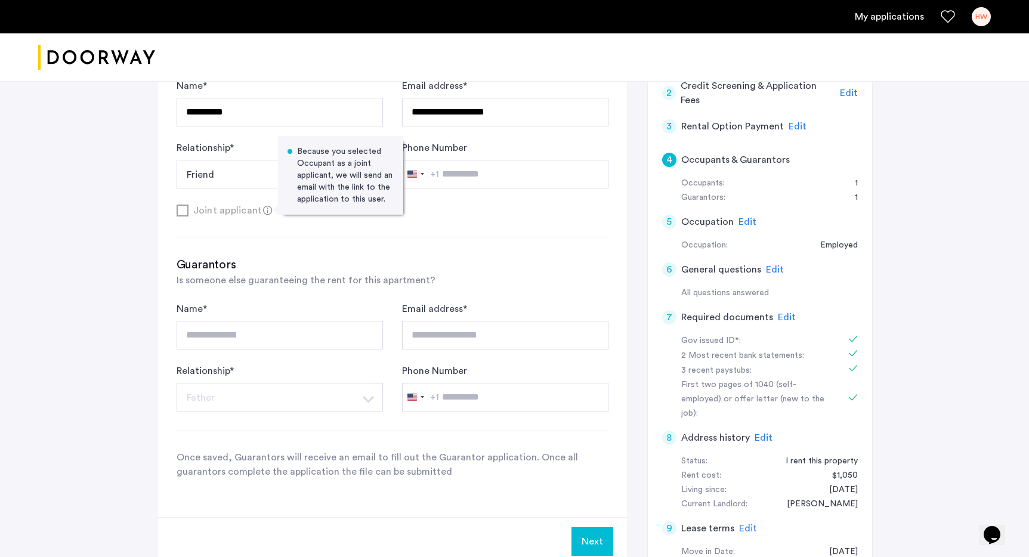
click at [270, 224] on div "**********" at bounding box center [392, 246] width 470 height 541
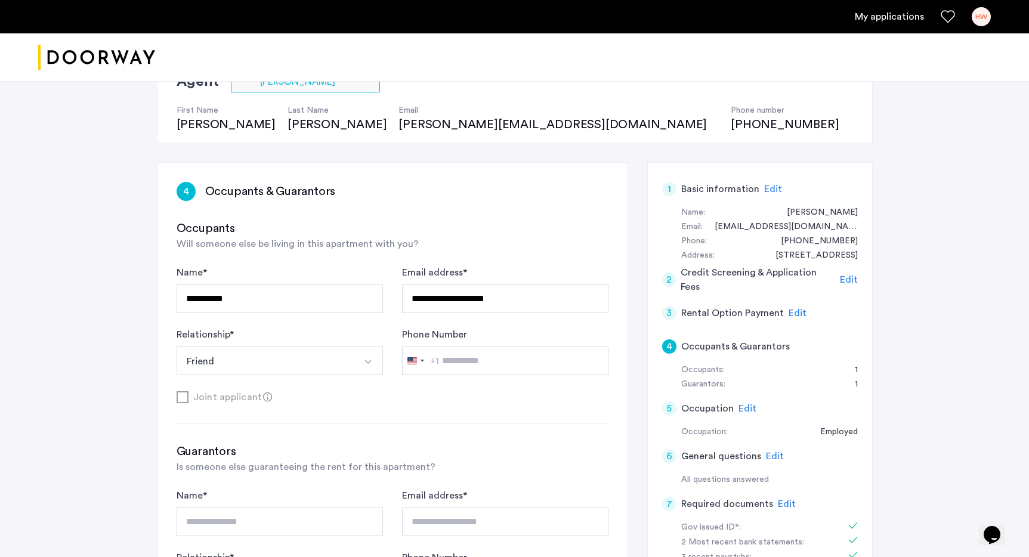
scroll to position [0, 0]
